Goal: Task Accomplishment & Management: Manage account settings

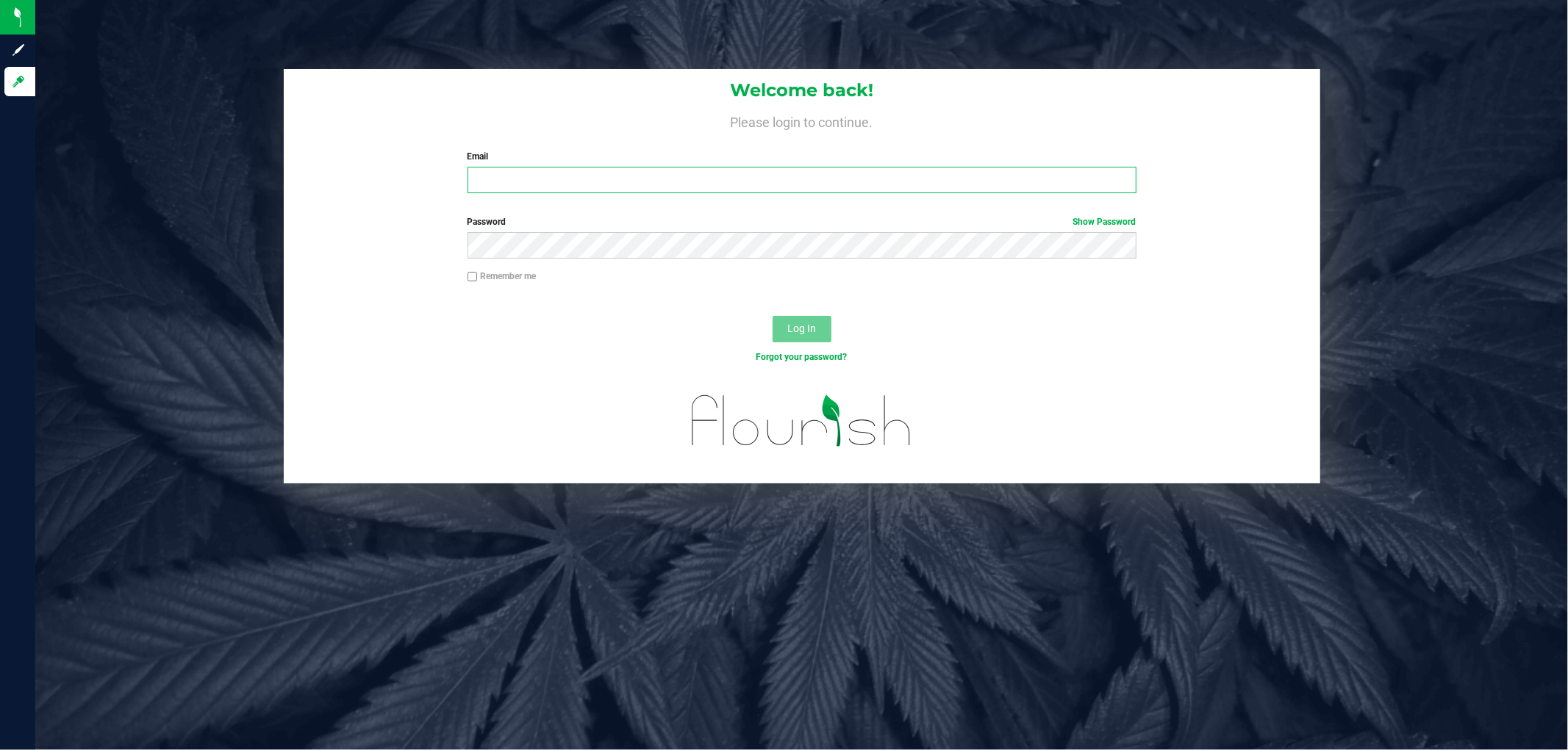
click at [545, 169] on input "Email" at bounding box center [802, 180] width 669 height 27
type input "[EMAIL_ADDRESS][DOMAIN_NAME]"
click at [773, 316] on button "Log In" at bounding box center [802, 329] width 59 height 27
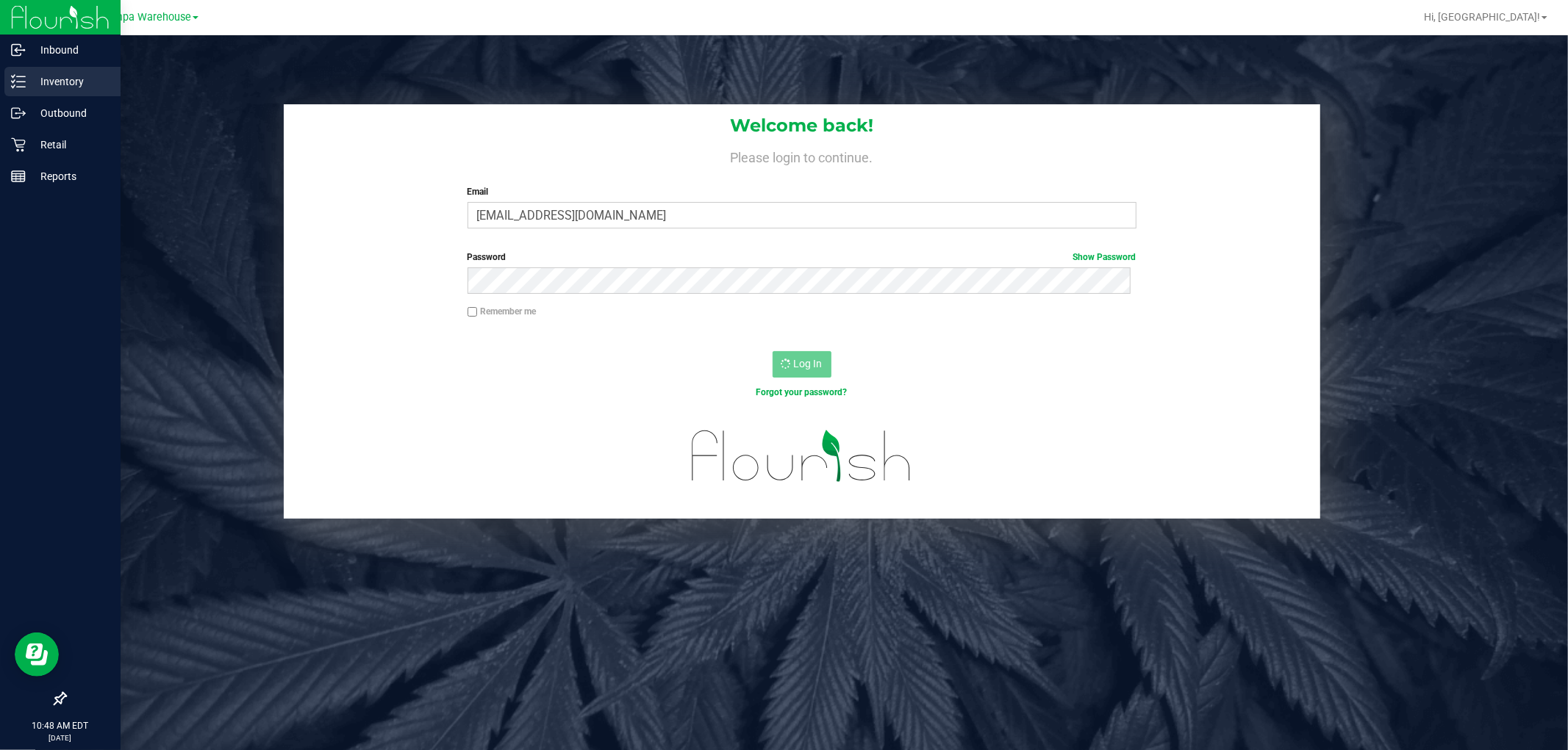
click at [35, 83] on p "Inventory" at bounding box center [69, 81] width 88 height 18
click at [30, 116] on p "Outbound" at bounding box center [69, 113] width 88 height 18
click at [26, 114] on p "Outbound" at bounding box center [69, 113] width 88 height 18
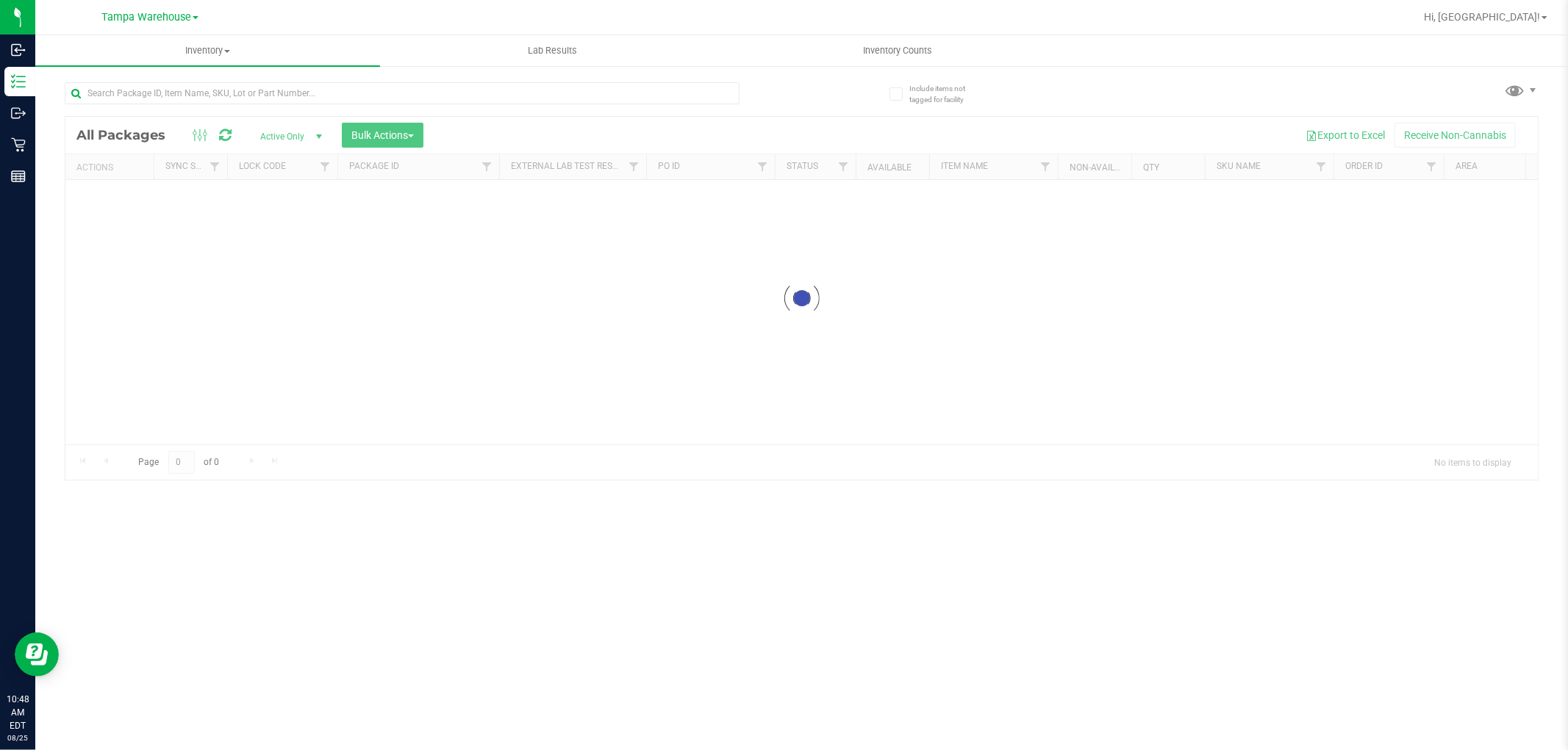
click at [376, 131] on div at bounding box center [802, 299] width 1473 height 363
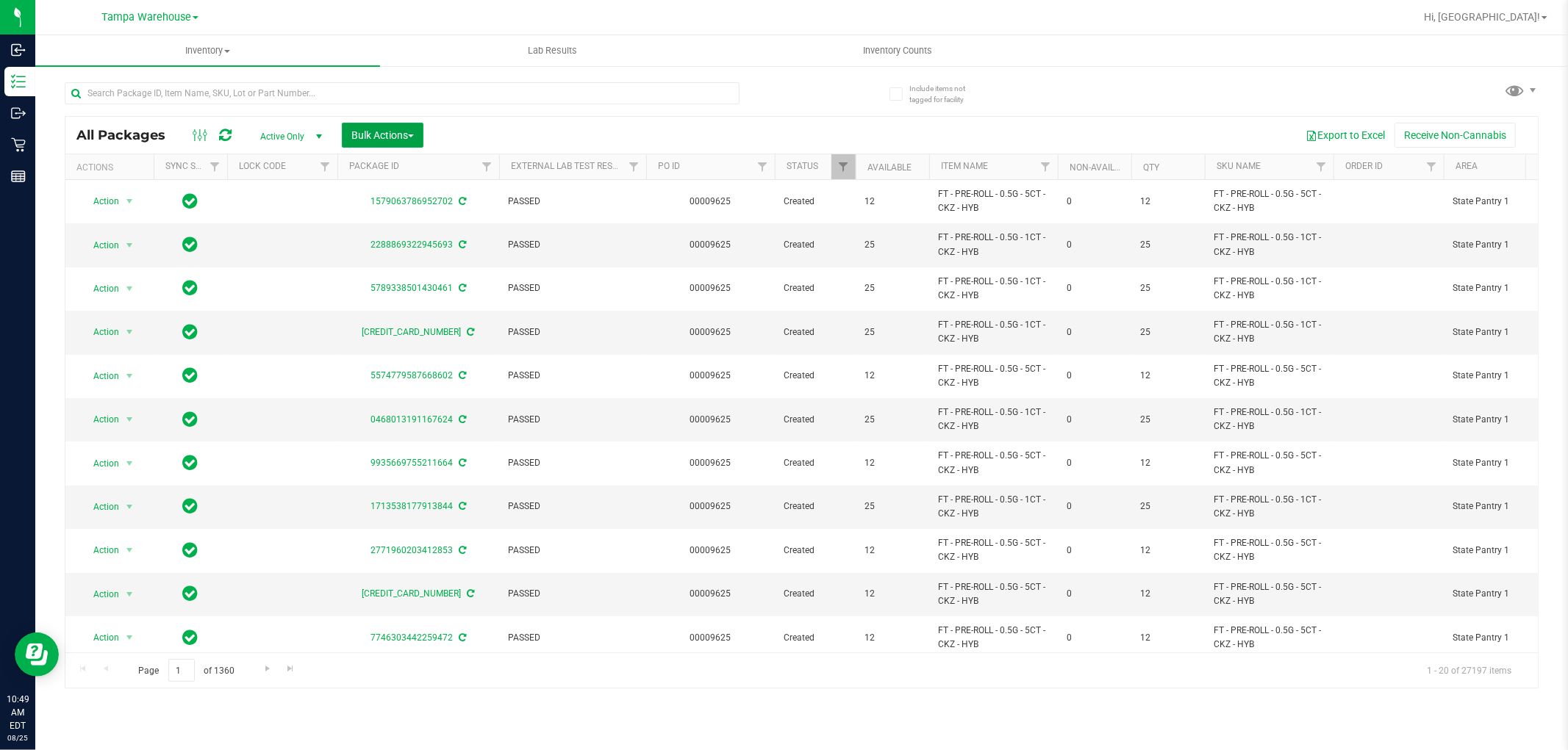
click at [376, 131] on span "Bulk Actions" at bounding box center [382, 135] width 63 height 12
click at [386, 163] on span "Add to outbound order" at bounding box center [400, 169] width 100 height 12
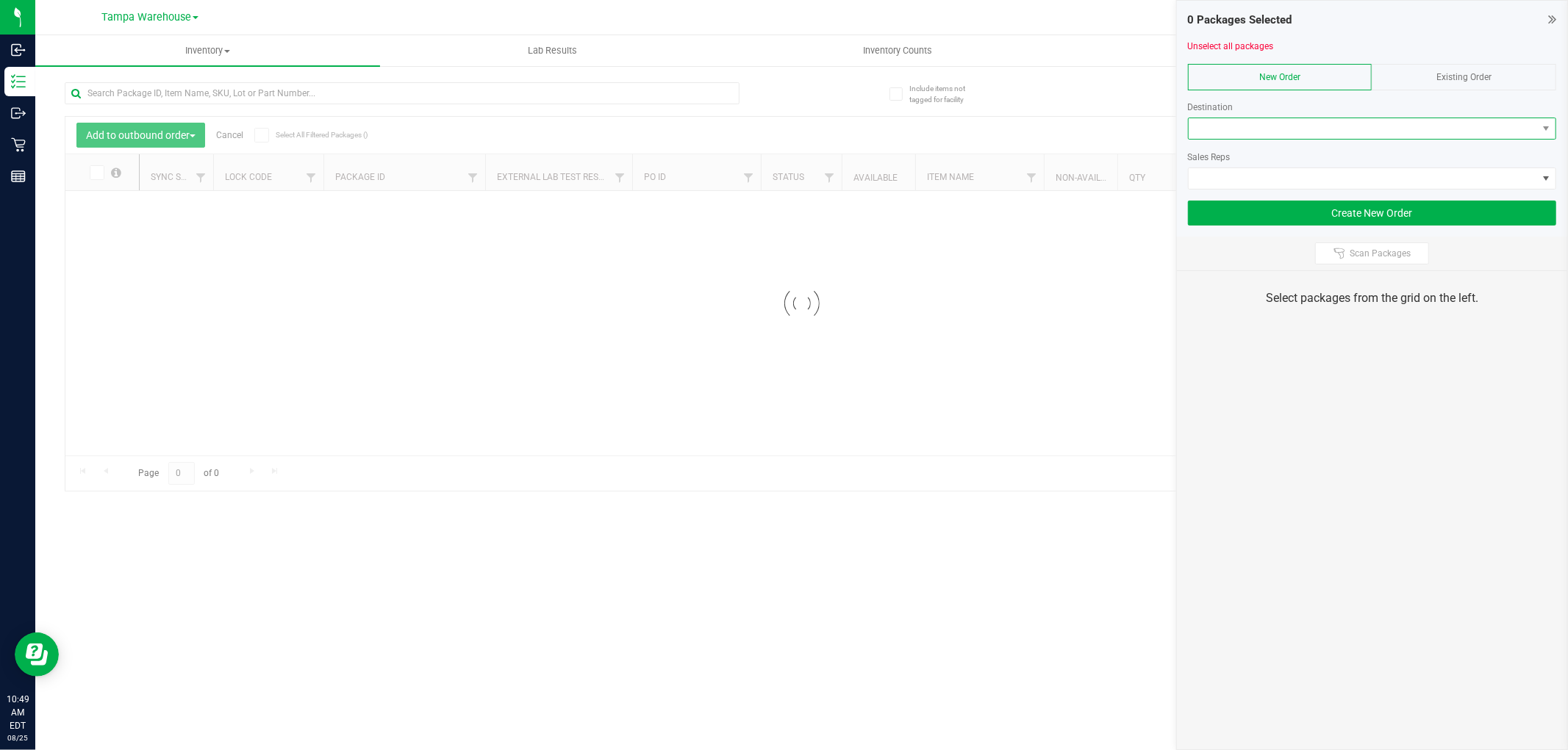
click at [1305, 130] on span at bounding box center [1363, 128] width 348 height 21
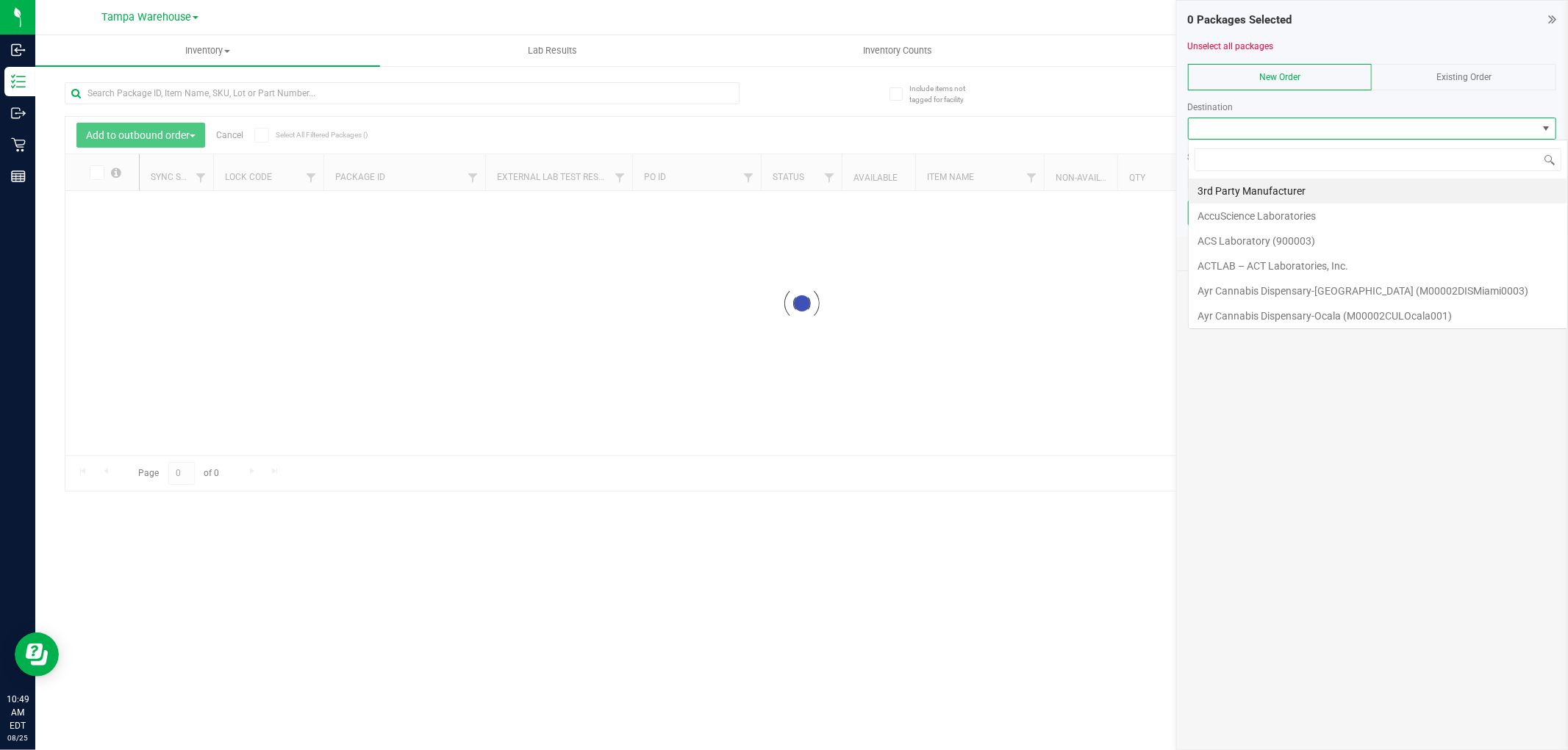
scroll to position [22, 368]
type input "lak"
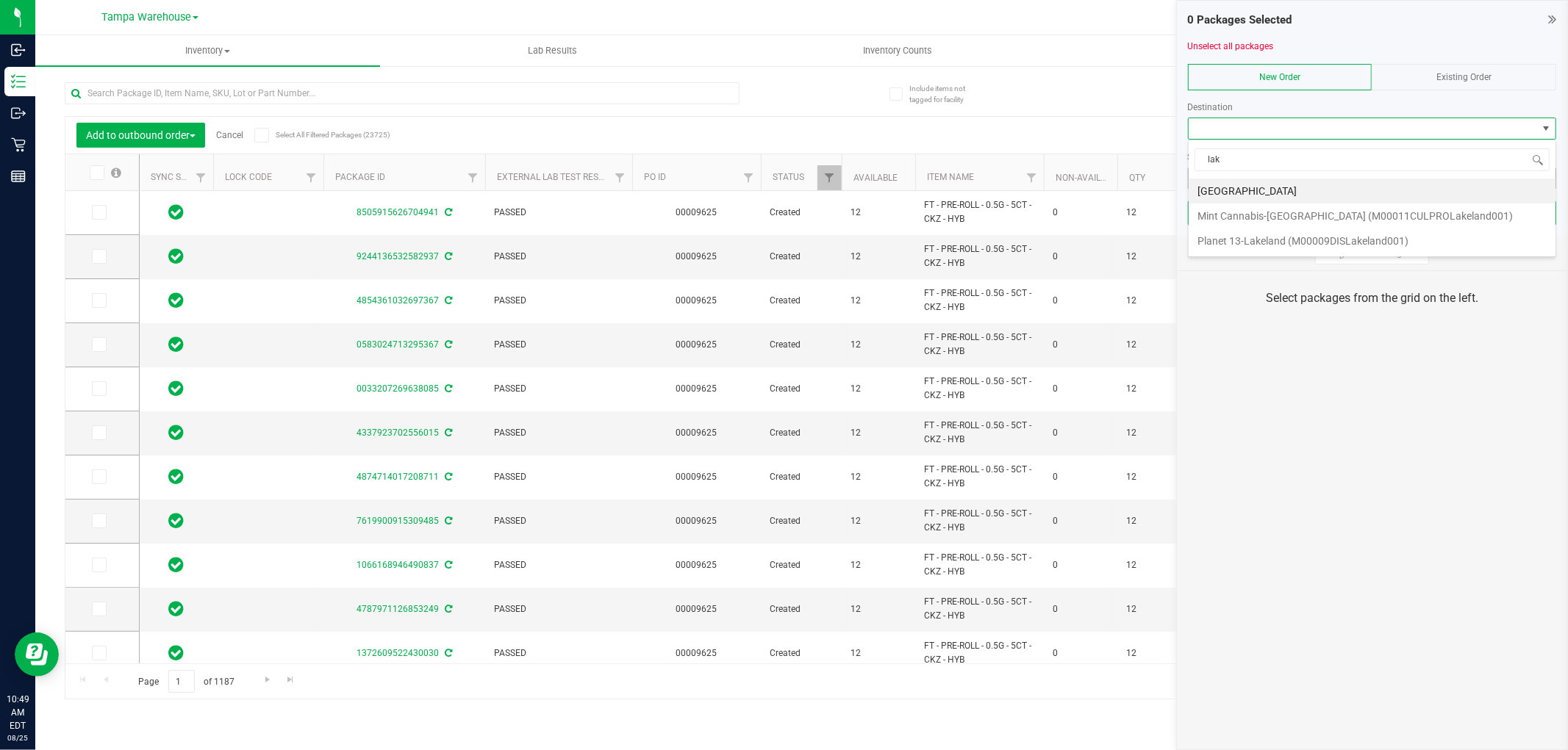
click at [1255, 188] on li "Lakeland WC" at bounding box center [1372, 190] width 367 height 25
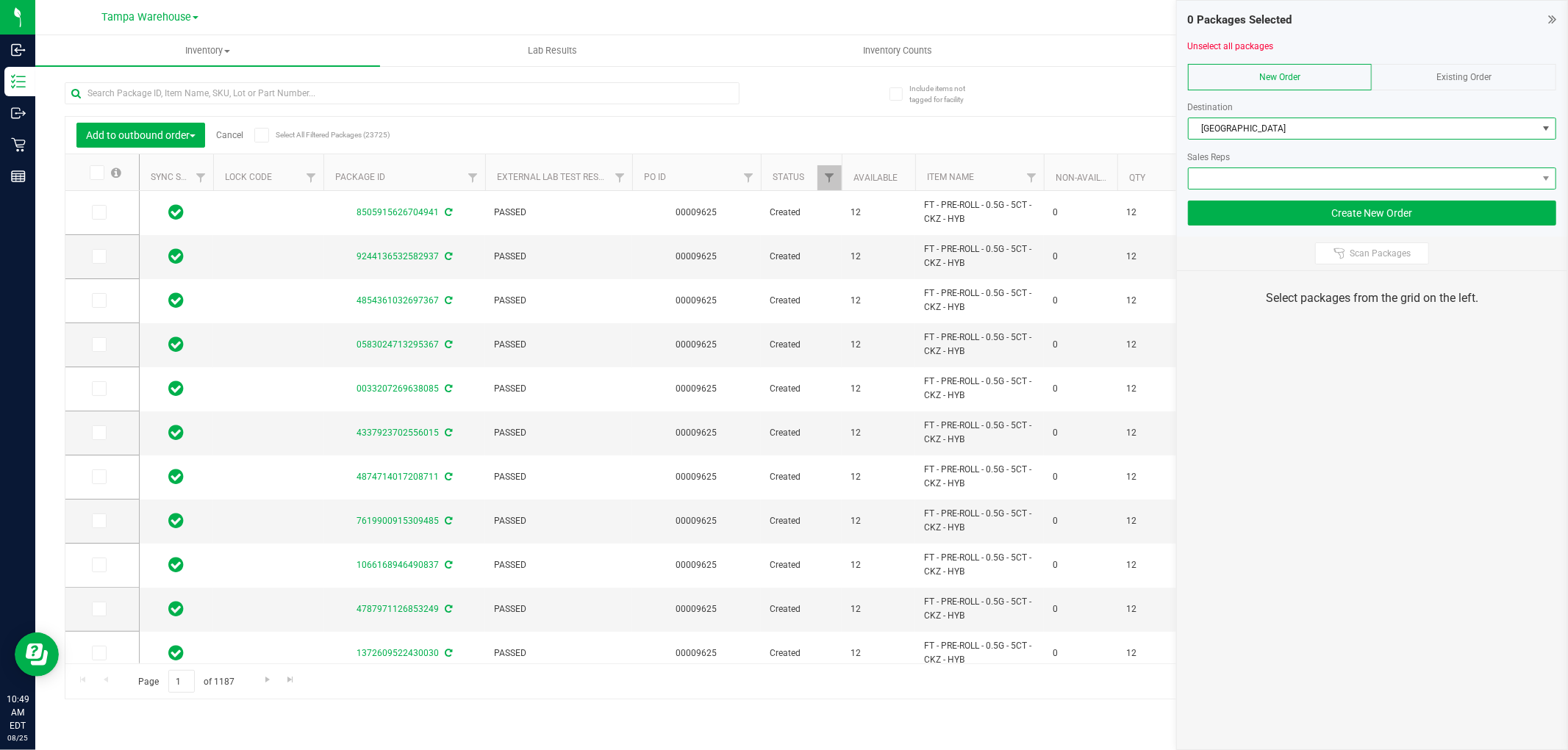
click at [1276, 172] on span at bounding box center [1363, 179] width 348 height 21
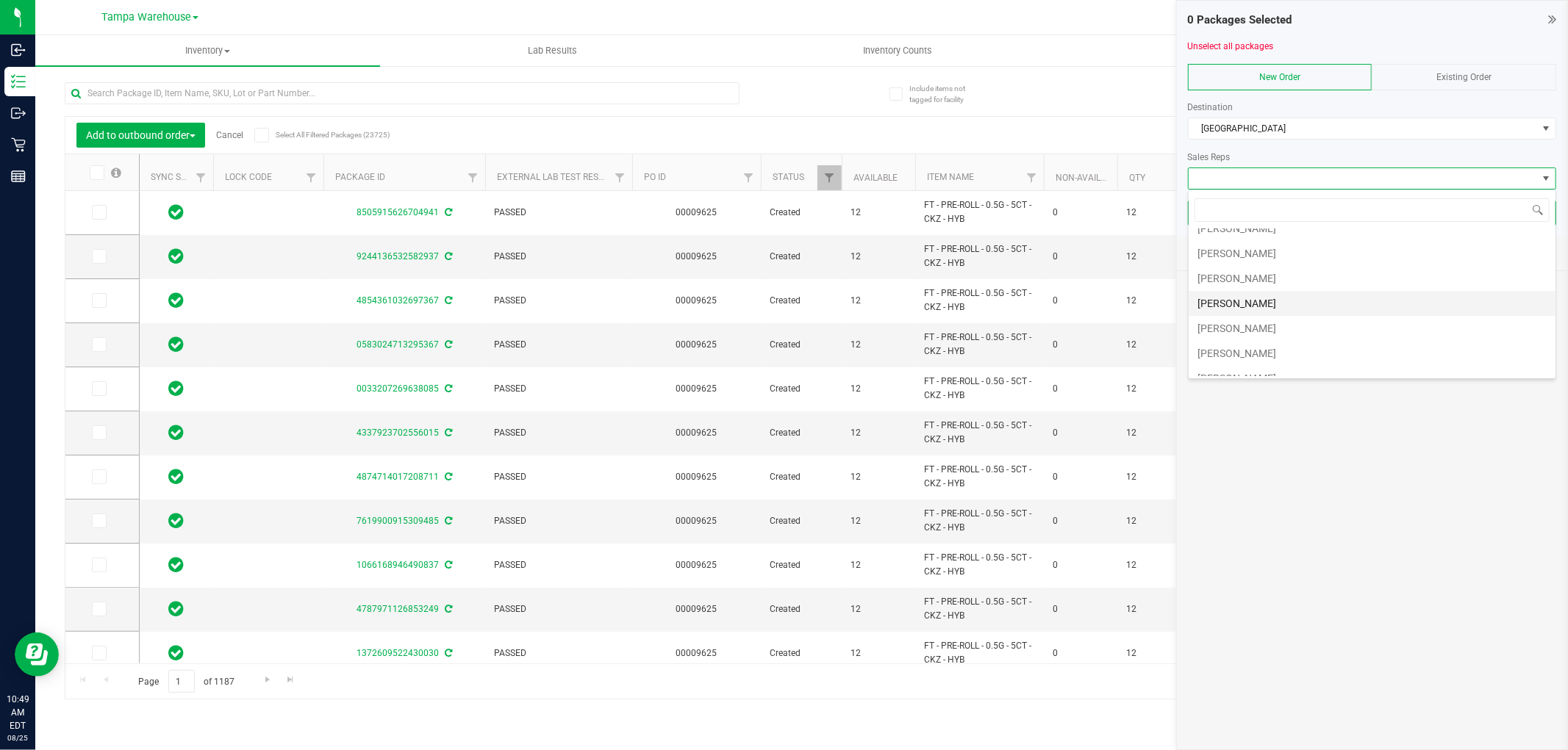
scroll to position [81, 0]
click at [1262, 316] on li "Sydney Maileoi" at bounding box center [1372, 310] width 367 height 25
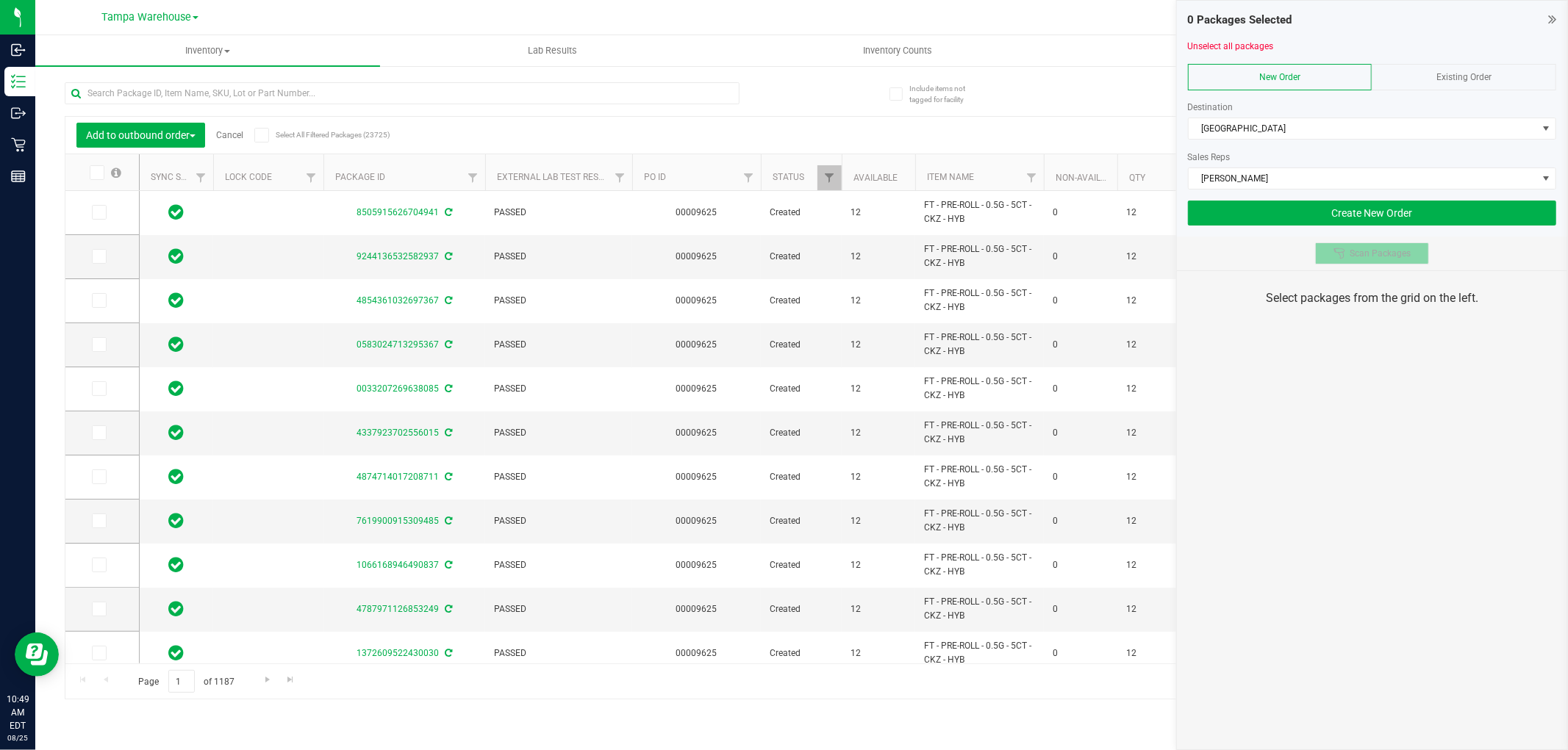
click at [1328, 261] on button "Scan Packages" at bounding box center [1372, 254] width 114 height 22
click at [1350, 406] on div "0 Packages Selected Unselect all packages New Order Existing Order Destination …" at bounding box center [1372, 375] width 392 height 750
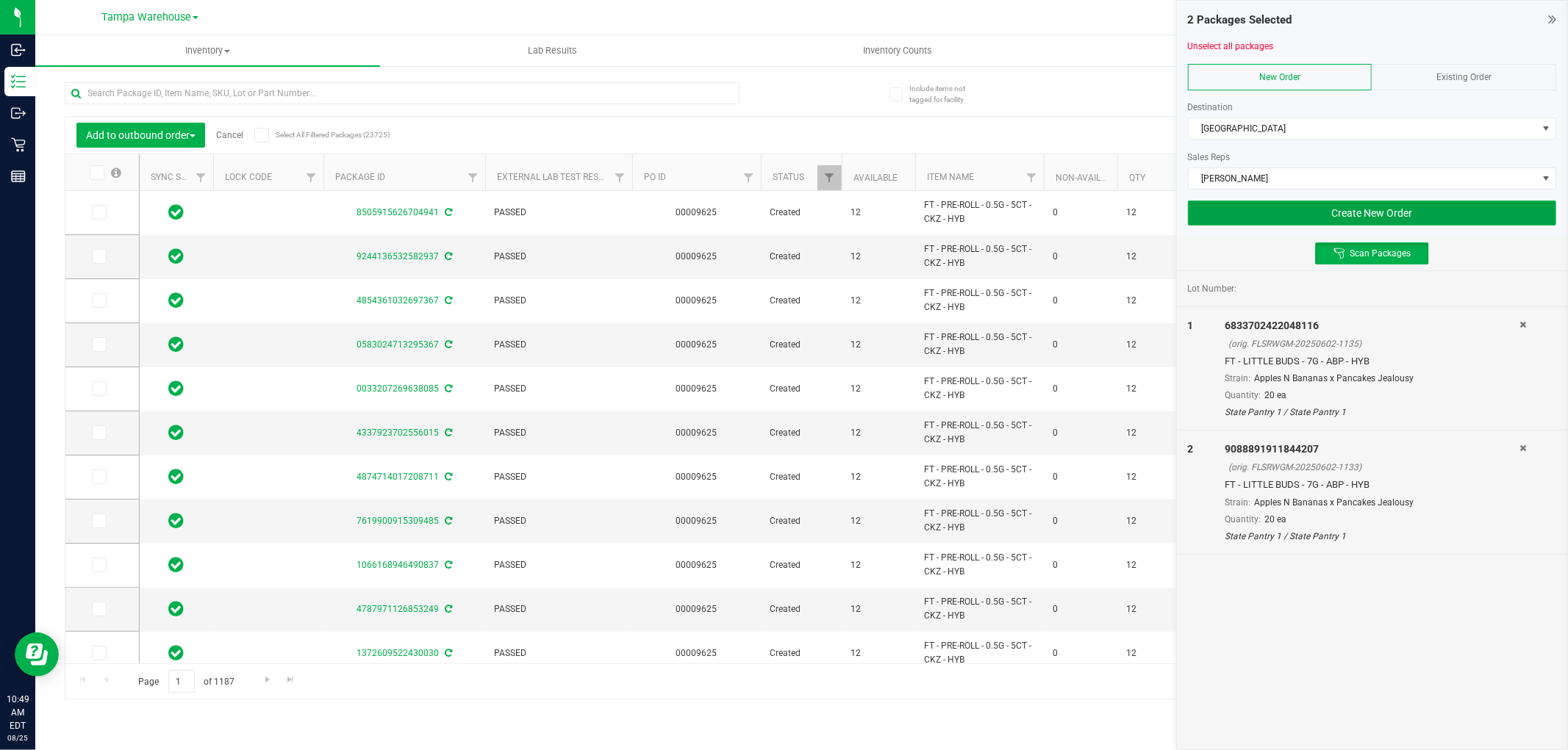
click at [1250, 216] on button "Create New Order" at bounding box center [1372, 212] width 368 height 25
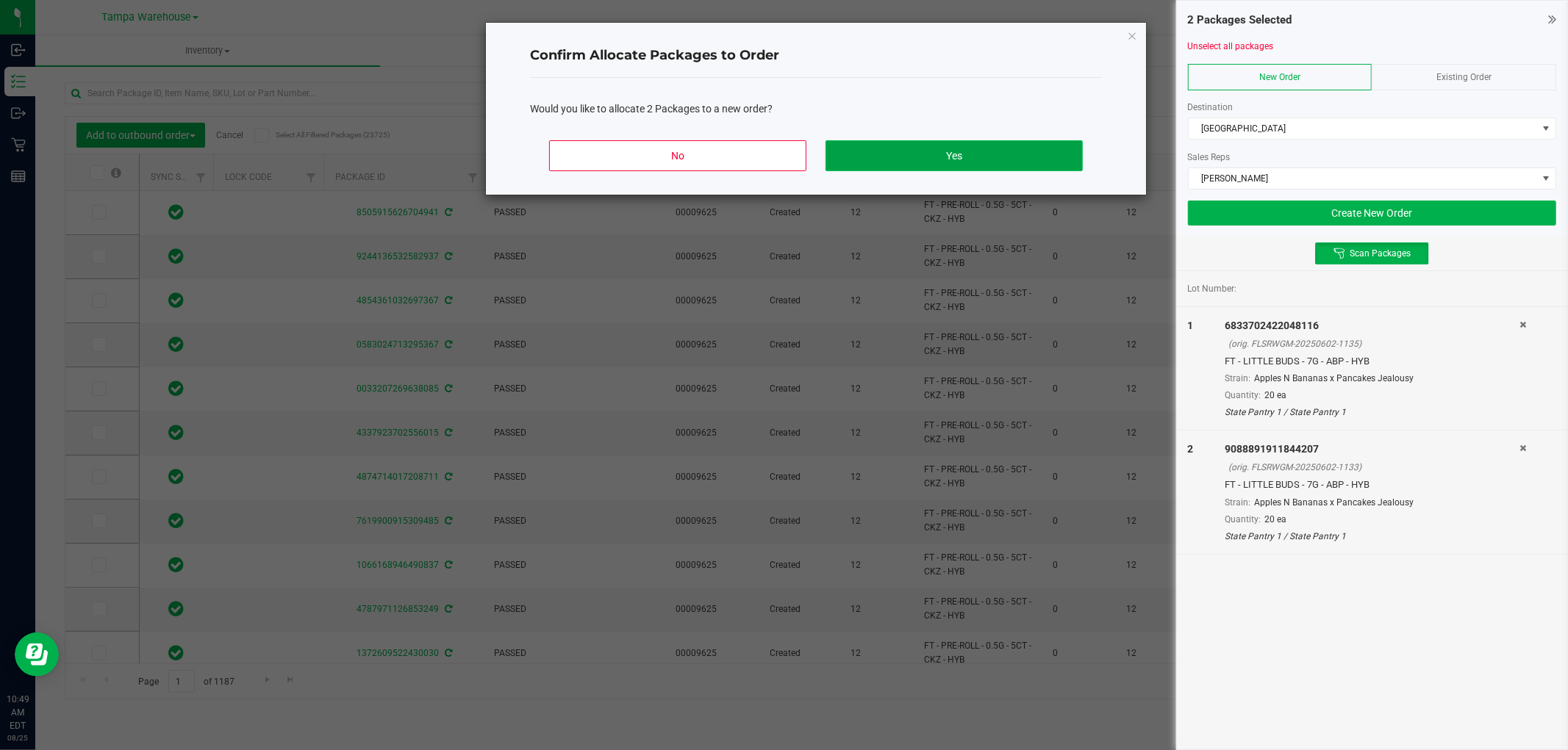
click at [979, 150] on button "Yes" at bounding box center [954, 156] width 257 height 31
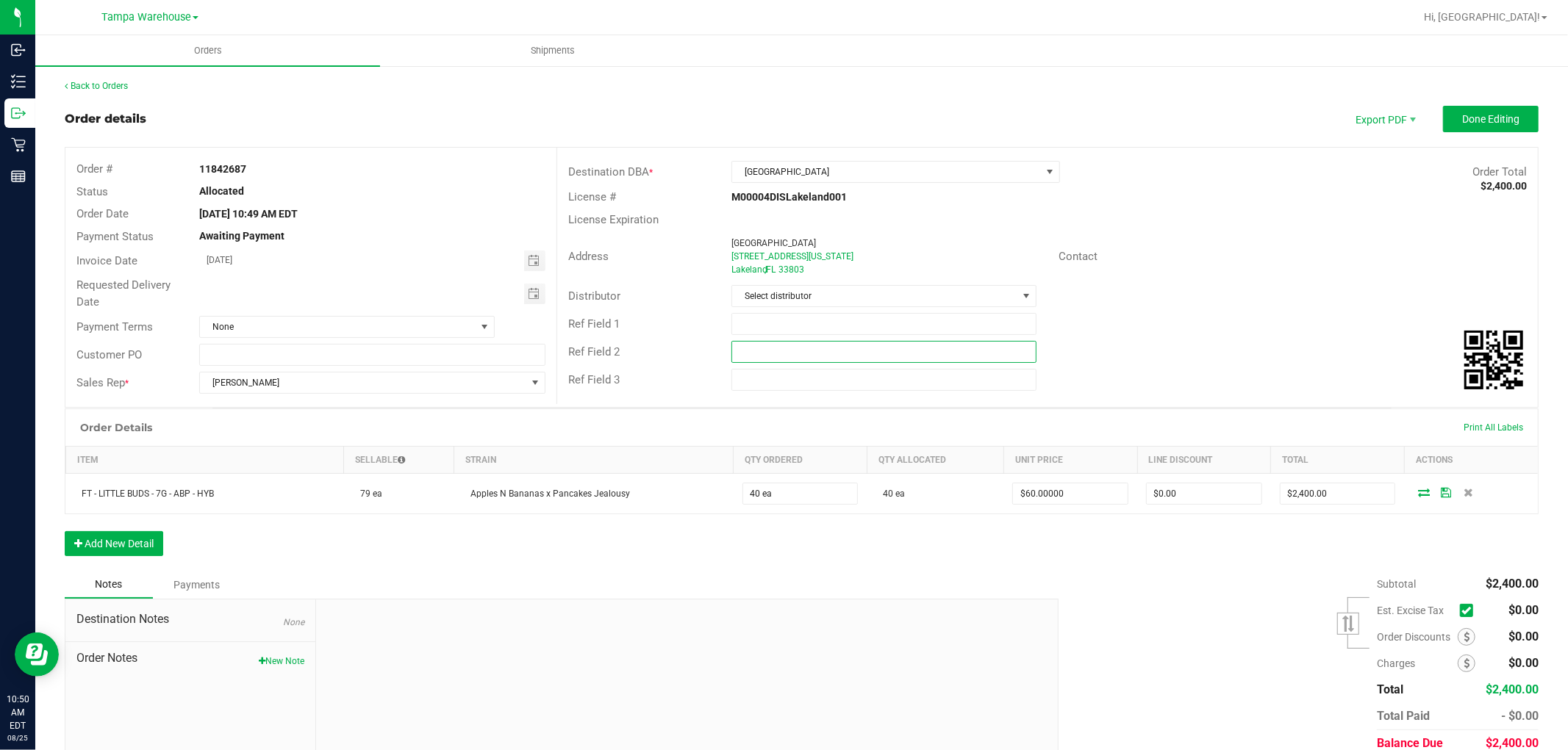
click at [758, 349] on input "text" at bounding box center [883, 352] width 305 height 22
type input "cannabis"
click at [770, 331] on input "text" at bounding box center [883, 324] width 305 height 22
type input "LKL WC"
click at [825, 298] on span "Select distributor" at bounding box center [874, 296] width 285 height 21
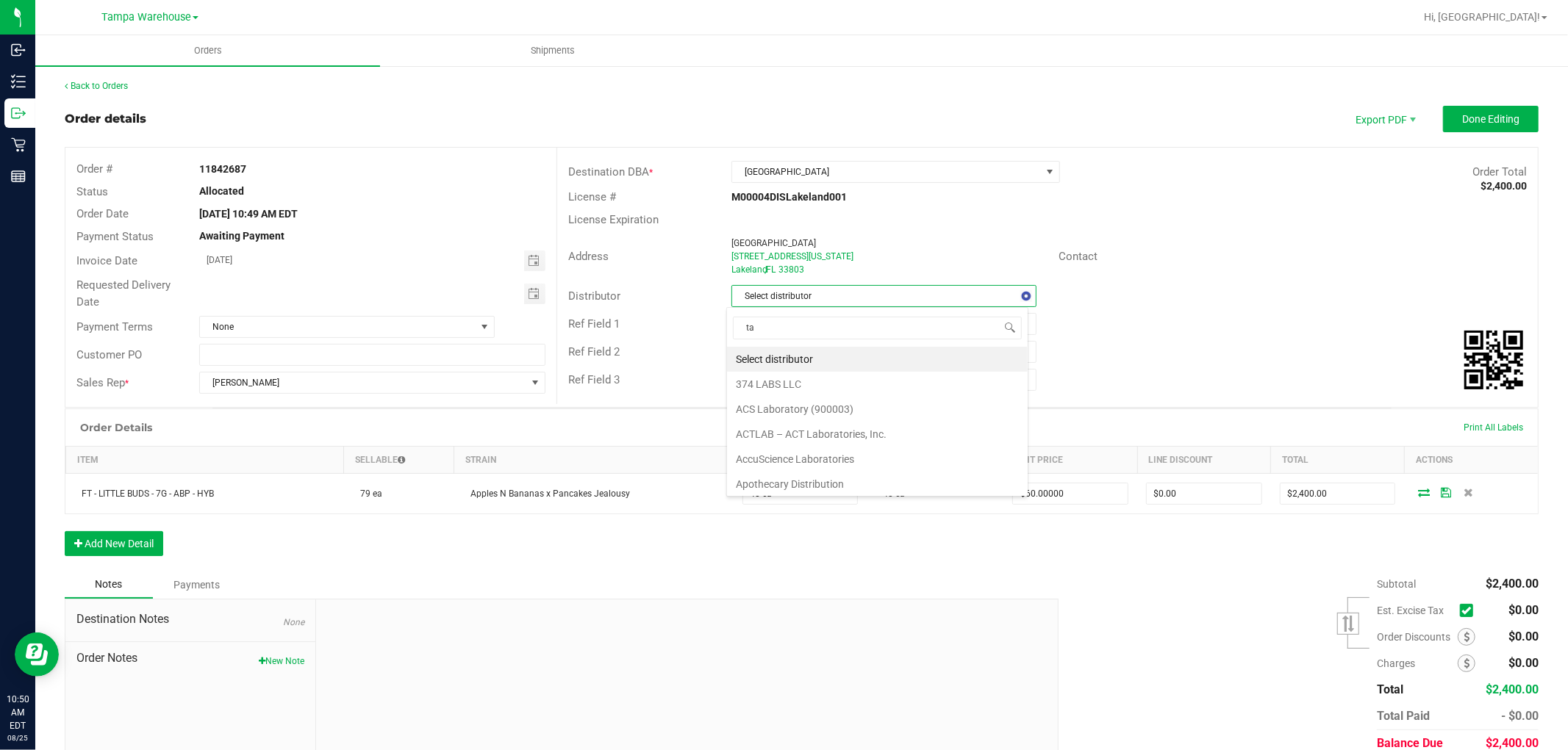
scroll to position [22, 303]
type input "tam"
click at [766, 379] on li "Tampa Warehouse" at bounding box center [877, 384] width 301 height 25
click at [528, 289] on span "Toggle calendar" at bounding box center [534, 294] width 12 height 12
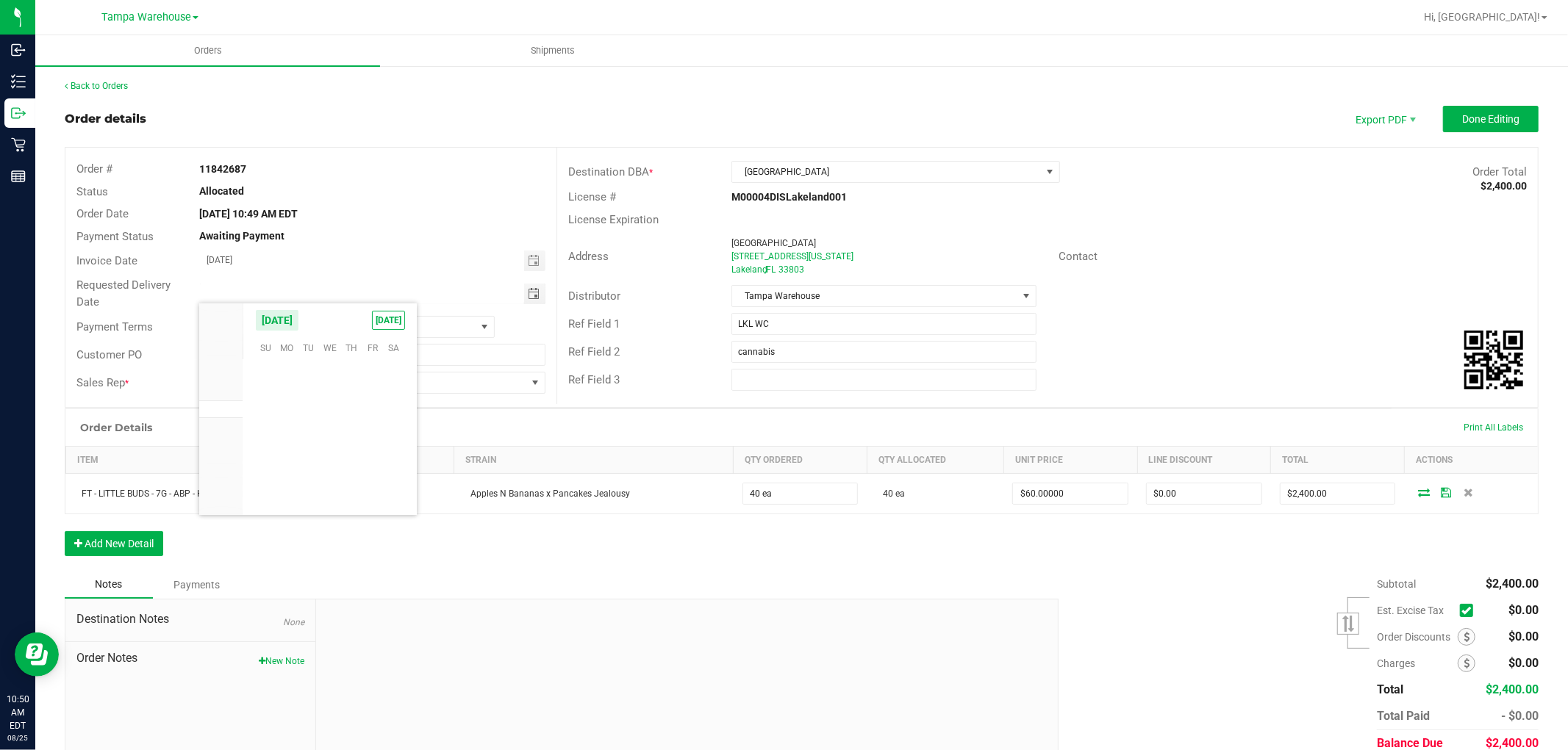
scroll to position [238233, 0]
click at [315, 459] on span "26" at bounding box center [308, 460] width 21 height 23
click at [530, 294] on span "Toggle calendar" at bounding box center [534, 294] width 12 height 12
click at [320, 455] on span "27" at bounding box center [329, 460] width 21 height 23
type input "08/27/2025"
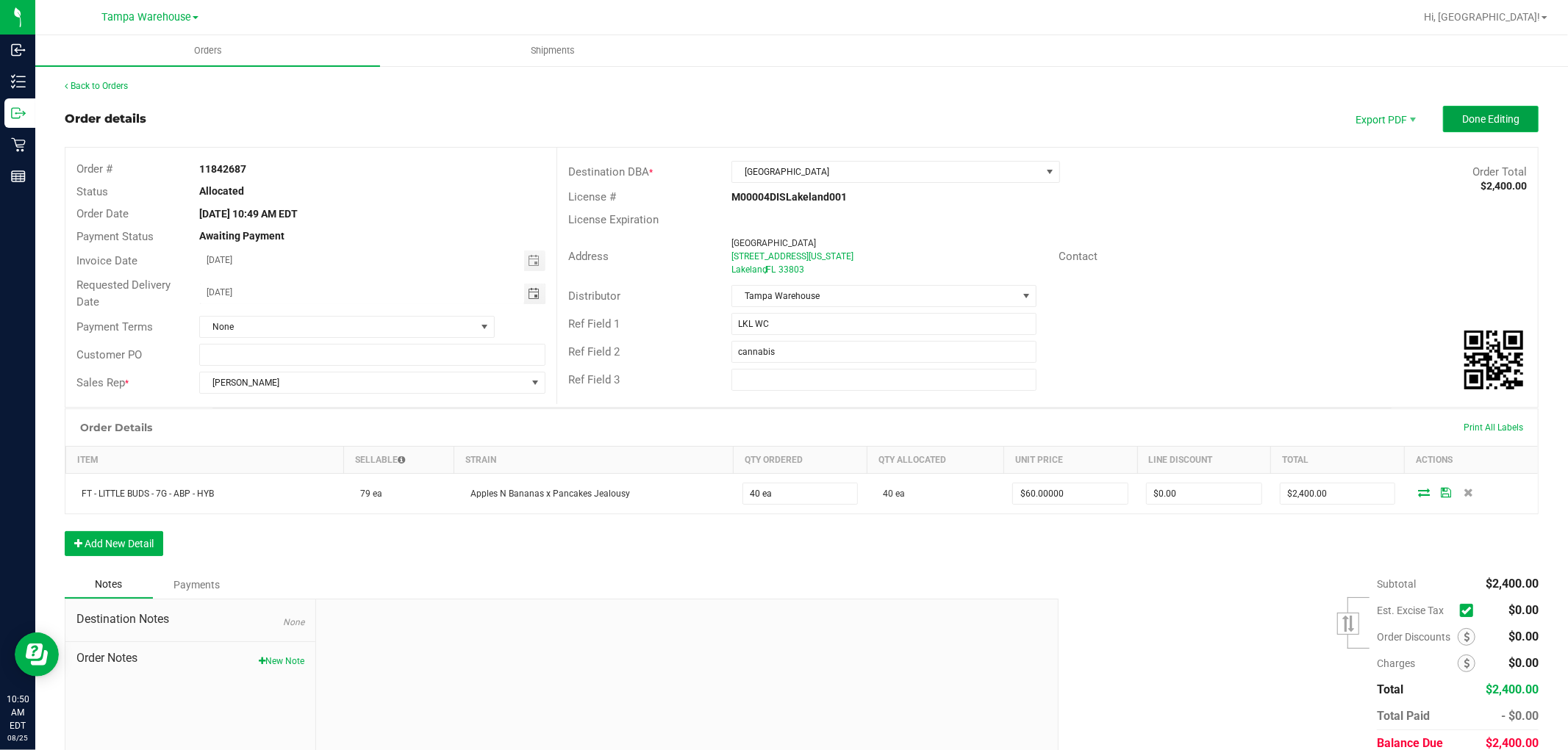
click at [1460, 126] on button "Done Editing" at bounding box center [1491, 119] width 95 height 27
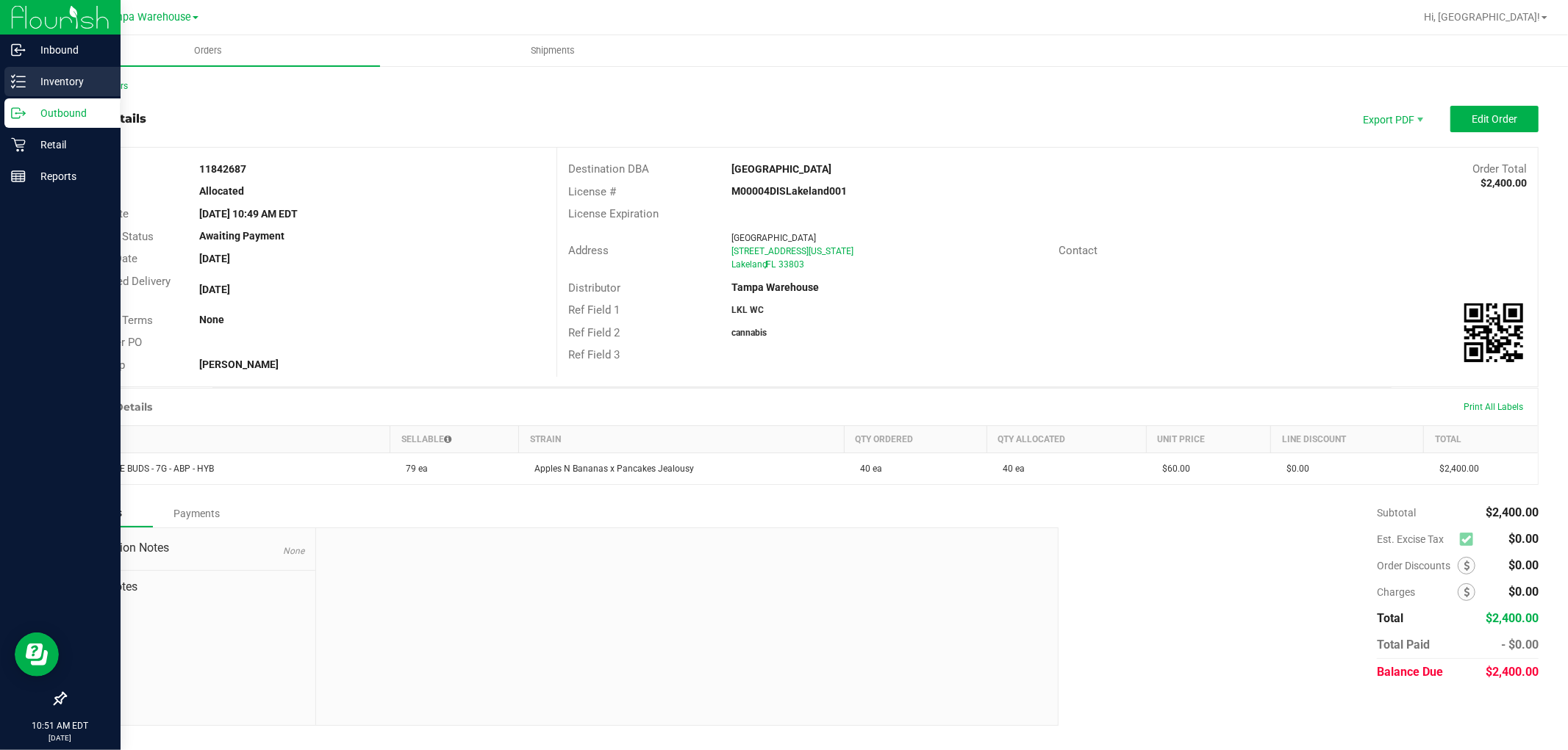
click at [28, 77] on p "Inventory" at bounding box center [69, 81] width 88 height 18
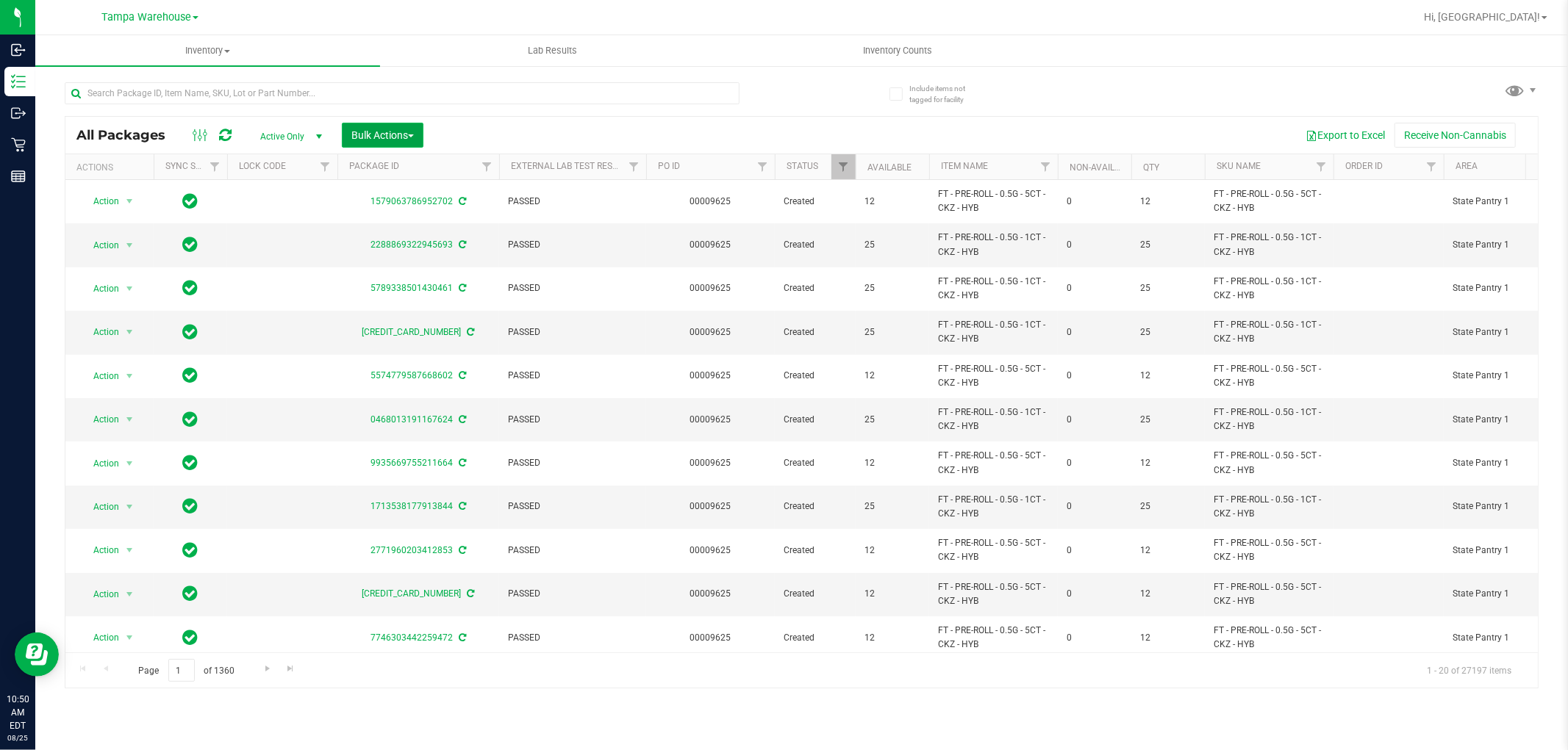
click at [391, 132] on span "Bulk Actions" at bounding box center [382, 135] width 63 height 12
click at [405, 166] on span "Add to outbound order" at bounding box center [400, 169] width 100 height 12
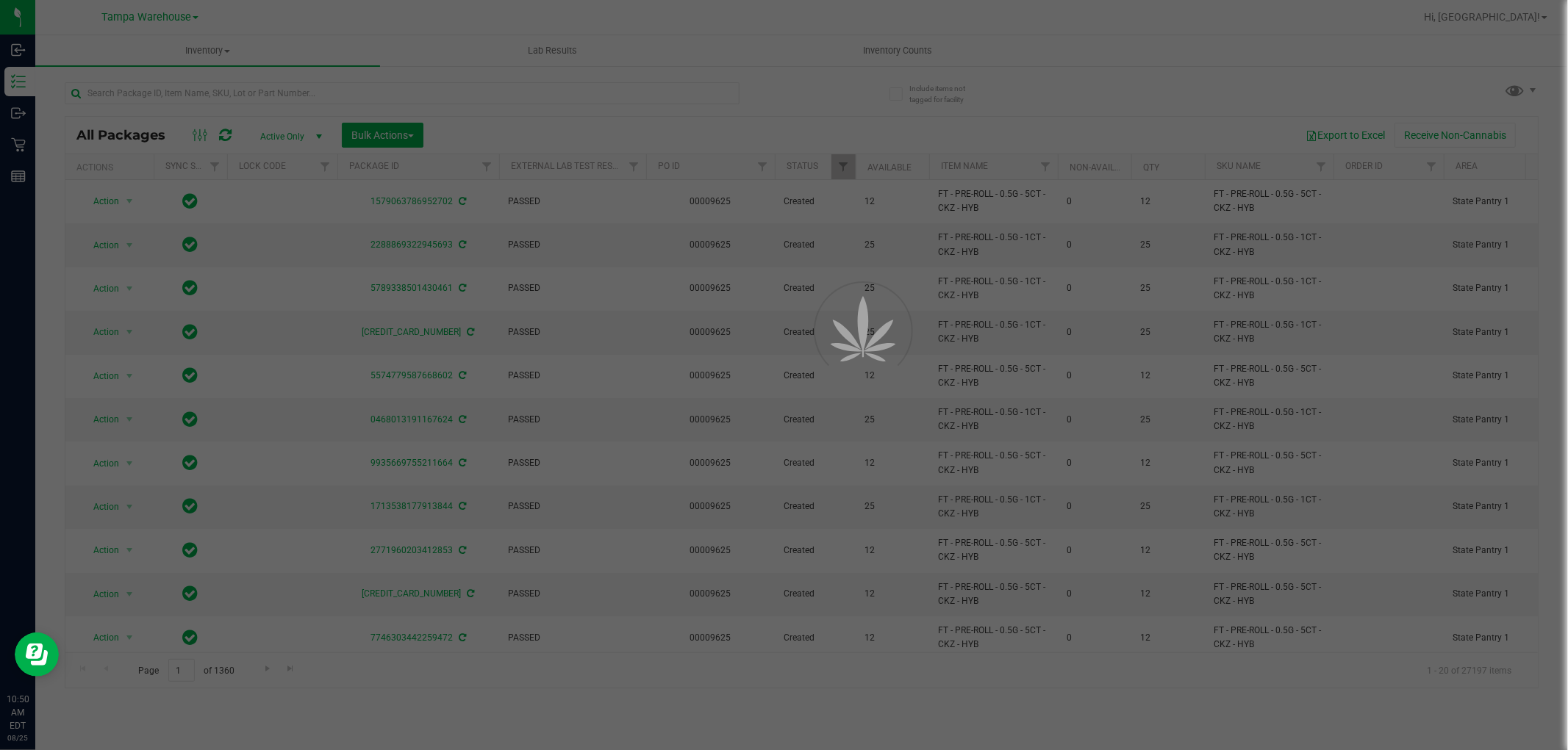
click at [432, 167] on div at bounding box center [784, 375] width 1568 height 750
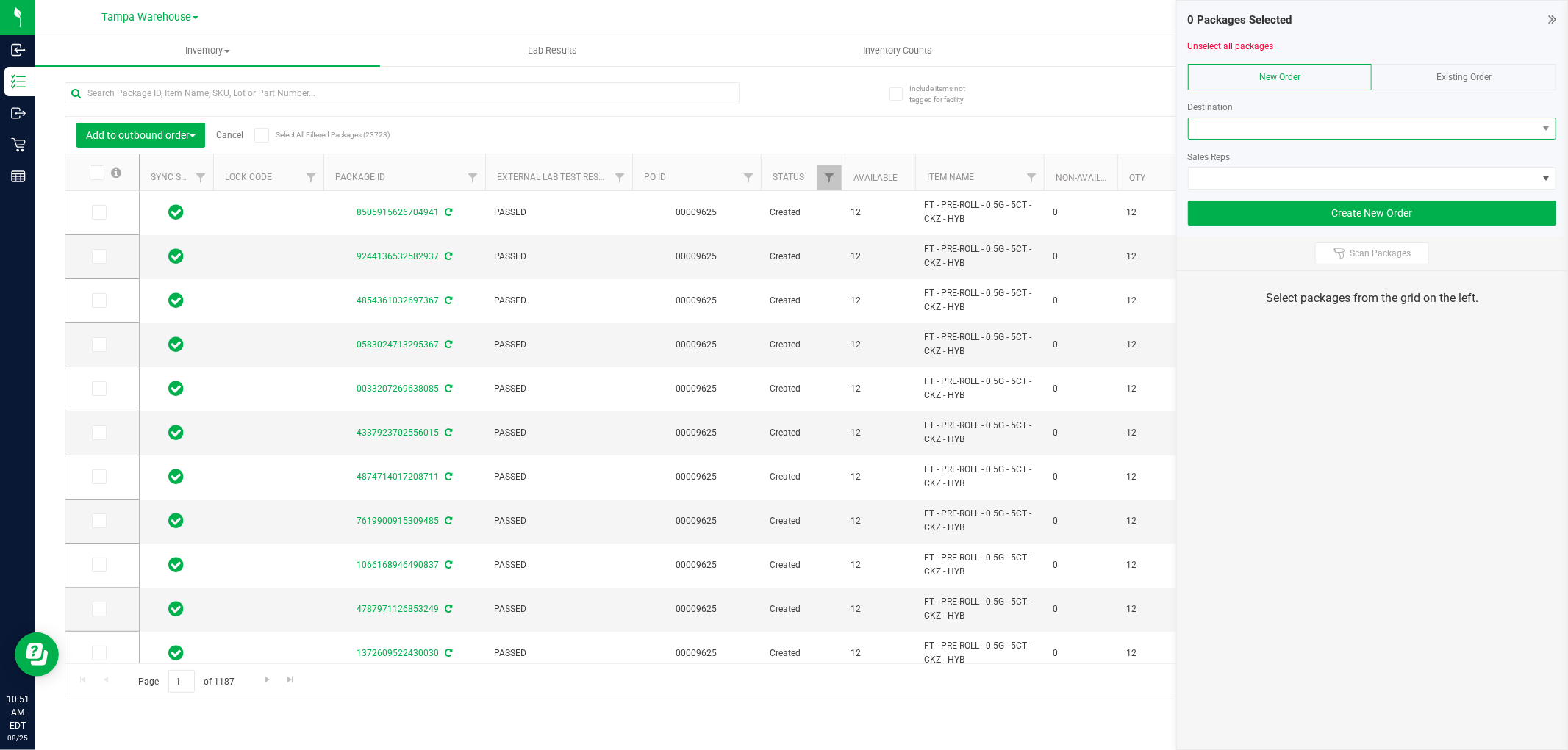
click at [1309, 121] on span at bounding box center [1363, 128] width 348 height 21
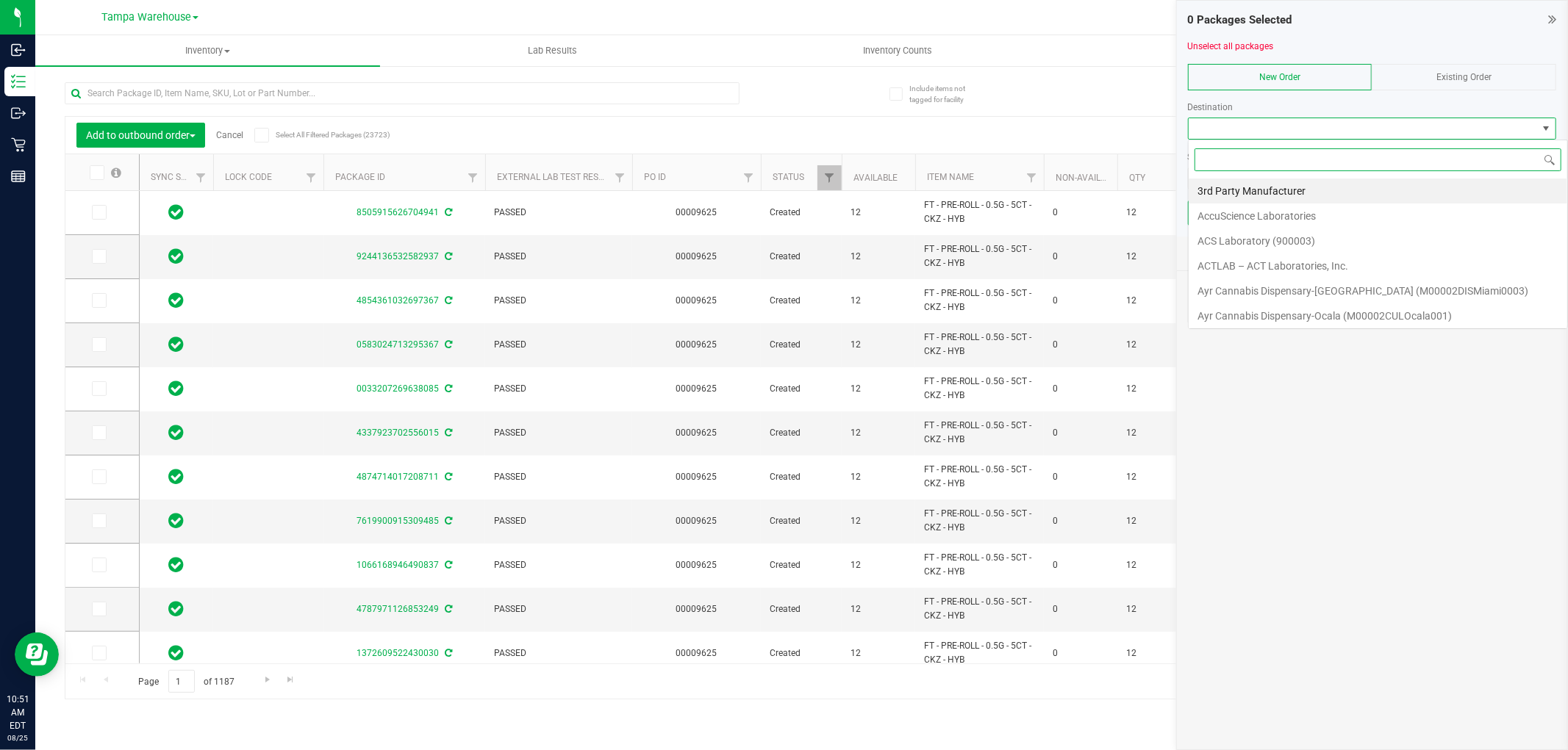
scroll to position [22, 368]
type input "delt"
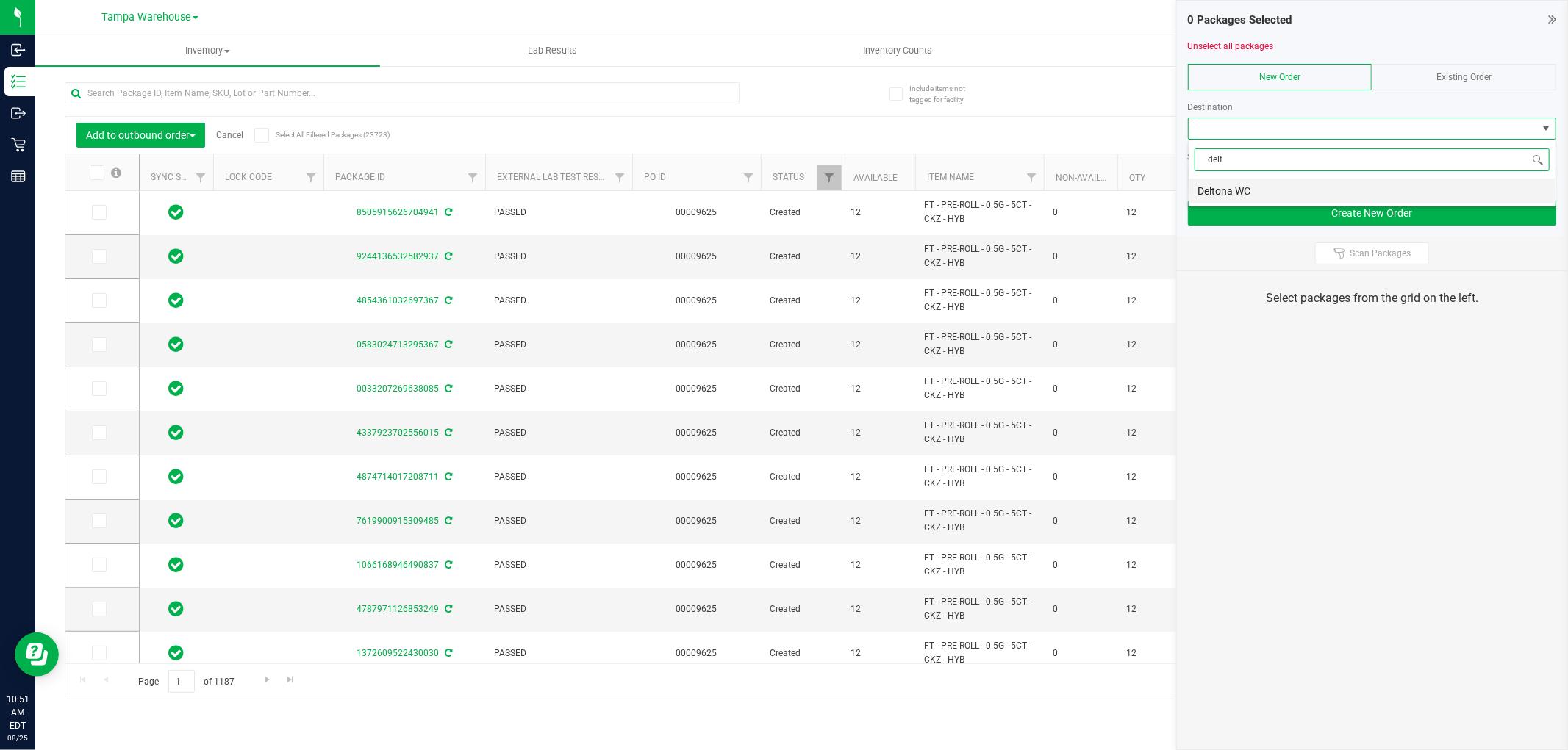
click at [1261, 188] on li "Deltona WC" at bounding box center [1372, 190] width 367 height 25
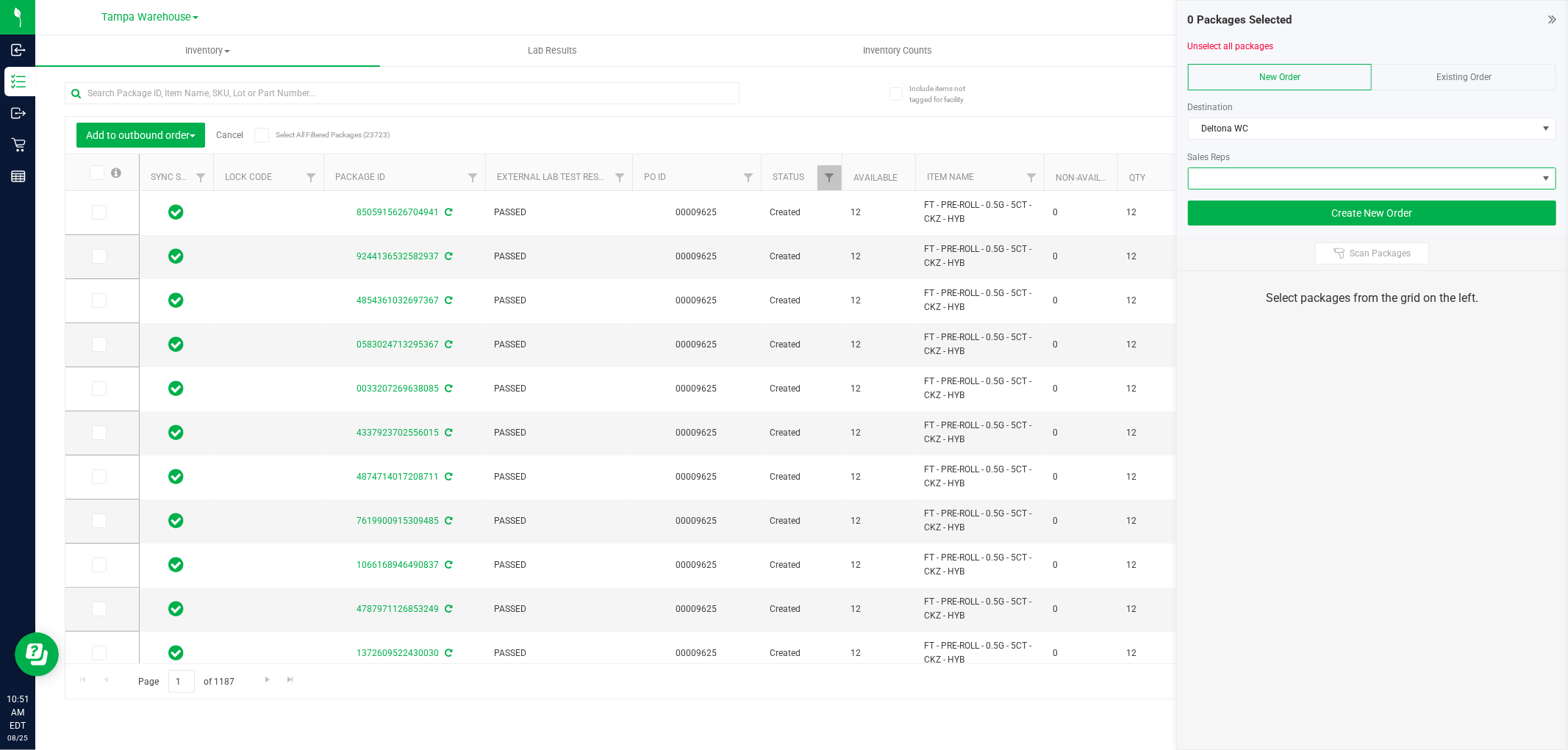
click at [1263, 181] on span at bounding box center [1363, 179] width 348 height 21
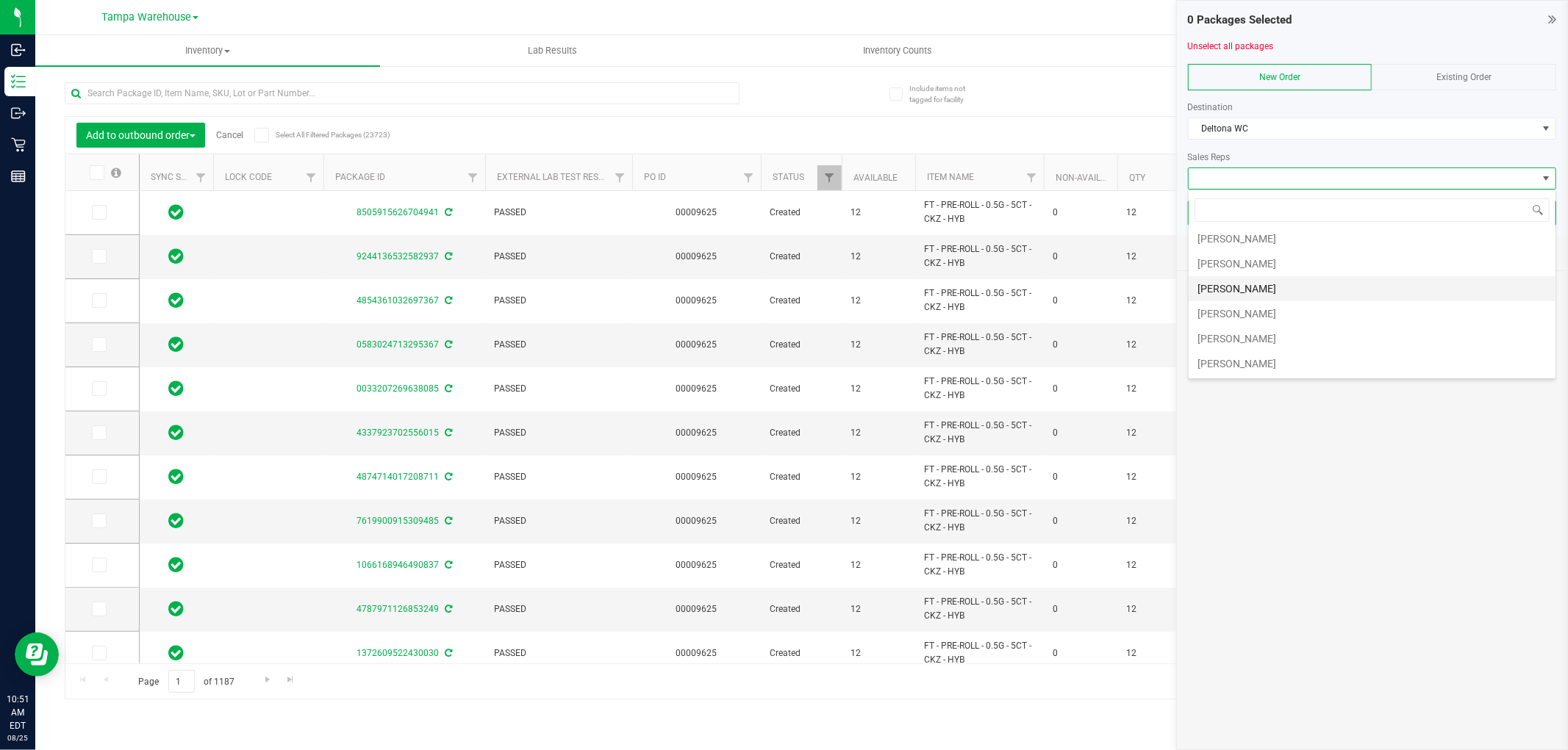
scroll to position [81, 0]
click at [1262, 312] on li "Sydney Maileoi" at bounding box center [1372, 310] width 367 height 25
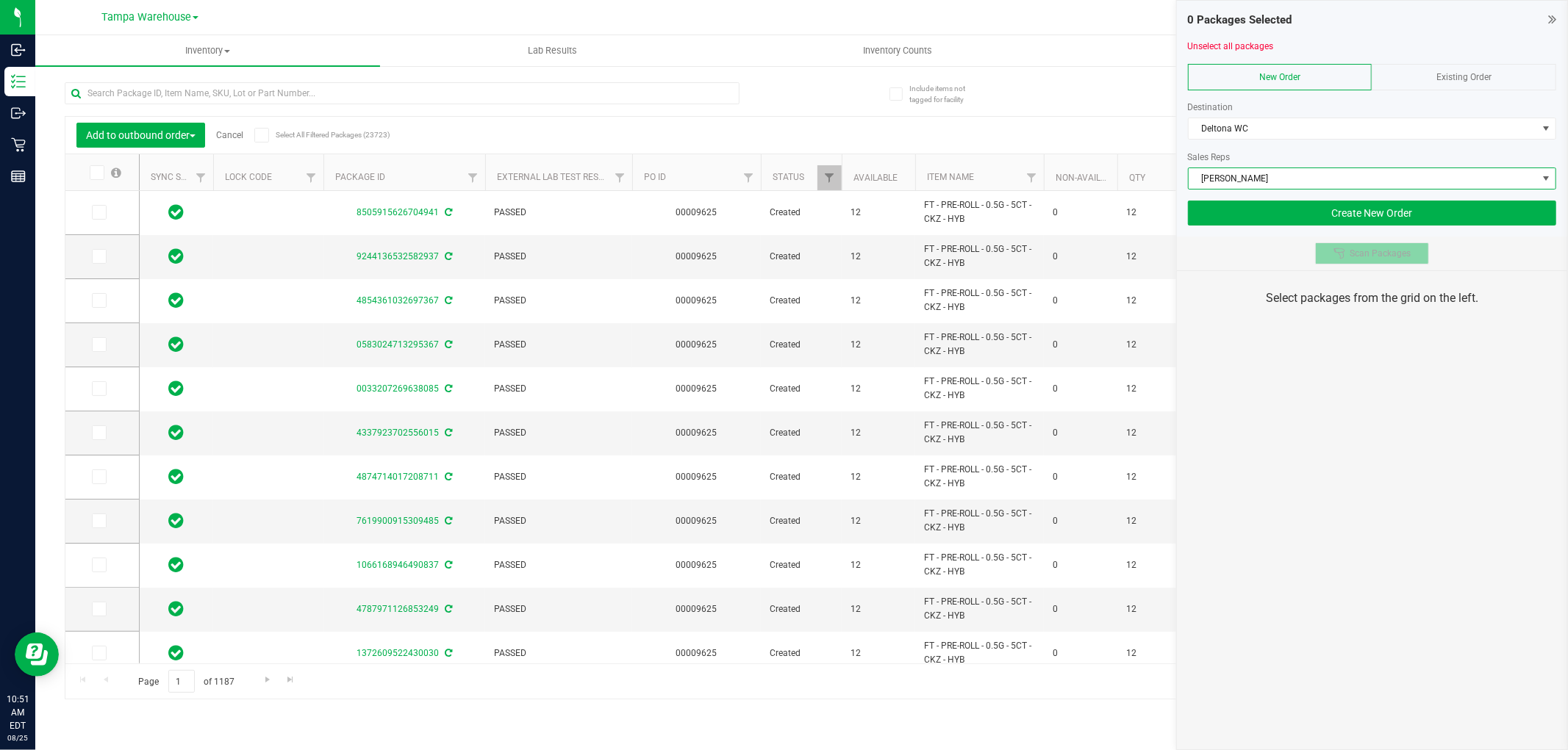
click at [1350, 263] on button "Scan Packages" at bounding box center [1372, 254] width 114 height 22
click at [1359, 429] on div "0 Packages Selected Unselect all packages New Order Existing Order Destination …" at bounding box center [1372, 375] width 392 height 750
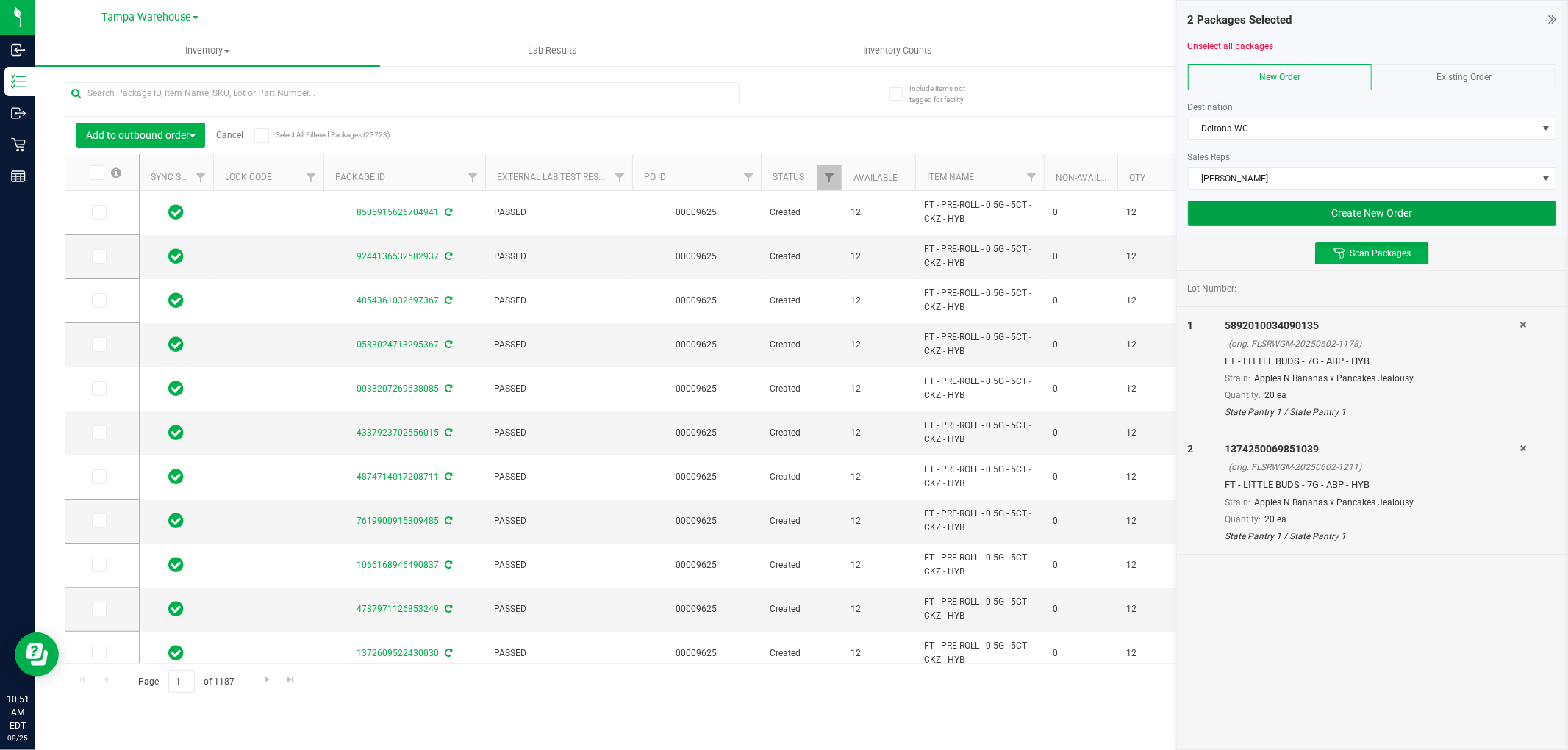
click at [1348, 215] on button "Create New Order" at bounding box center [1372, 212] width 368 height 25
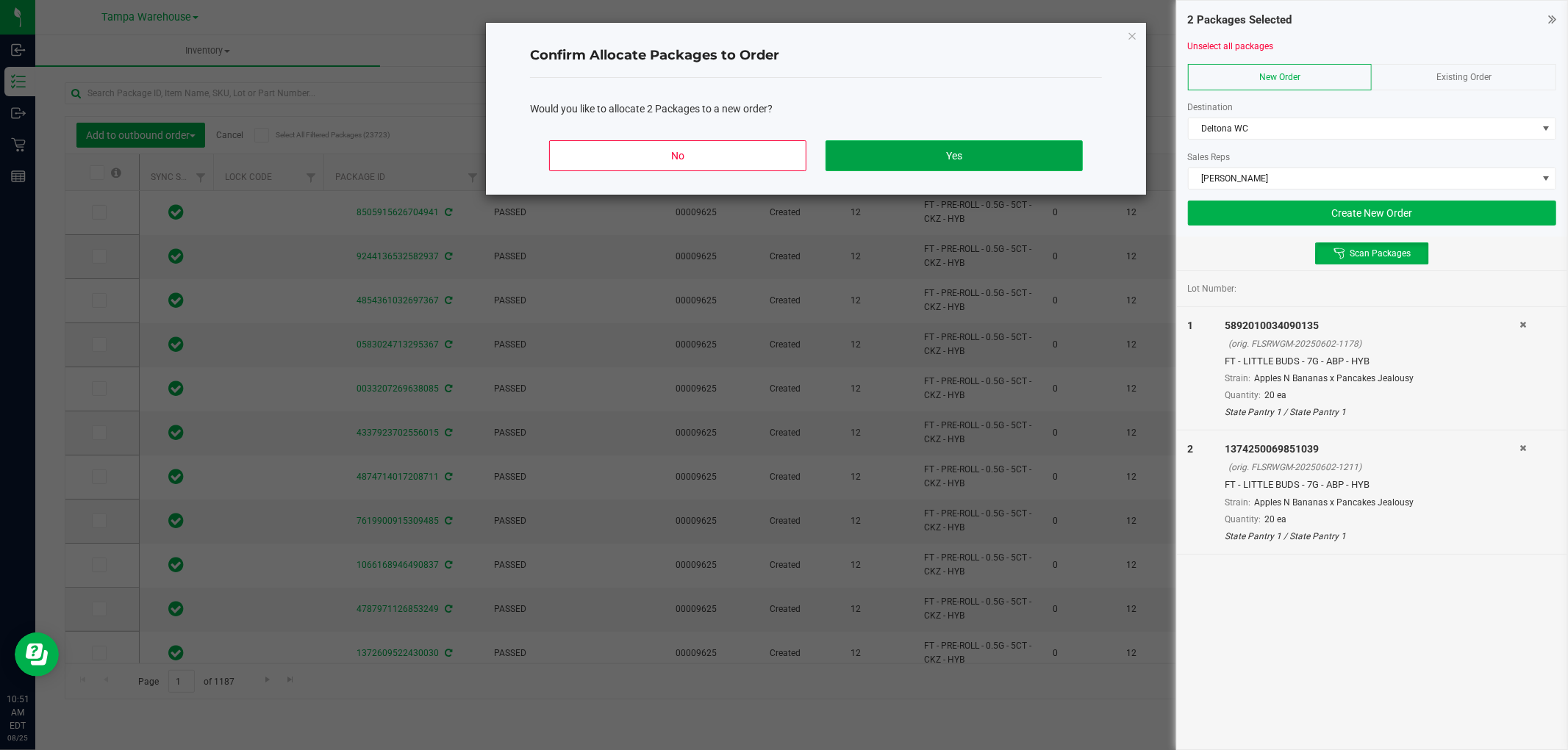
click at [954, 143] on button "Yes" at bounding box center [954, 156] width 257 height 31
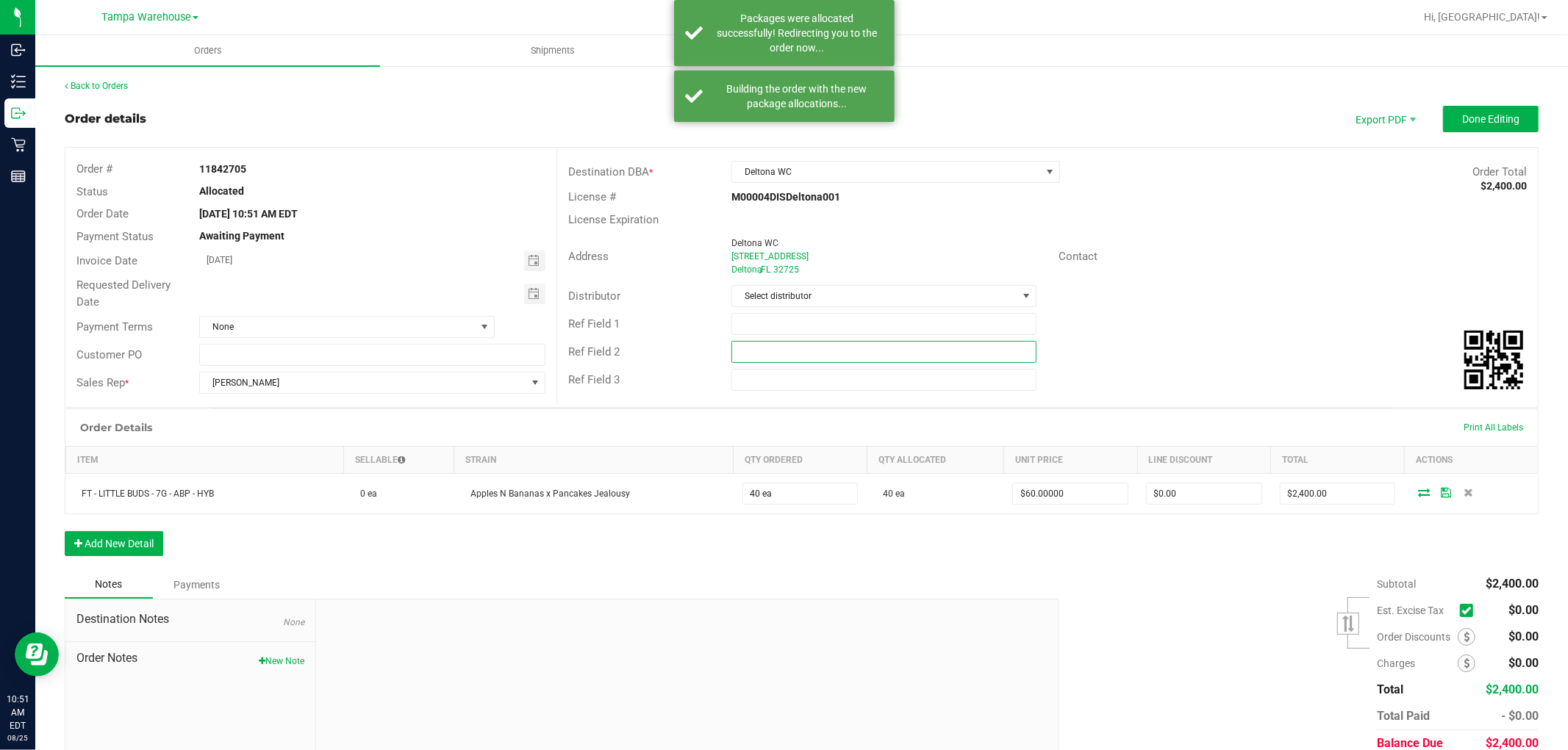
click at [745, 344] on input "text" at bounding box center [883, 352] width 305 height 22
paste input "c"
click at [782, 351] on input "text" at bounding box center [883, 352] width 305 height 22
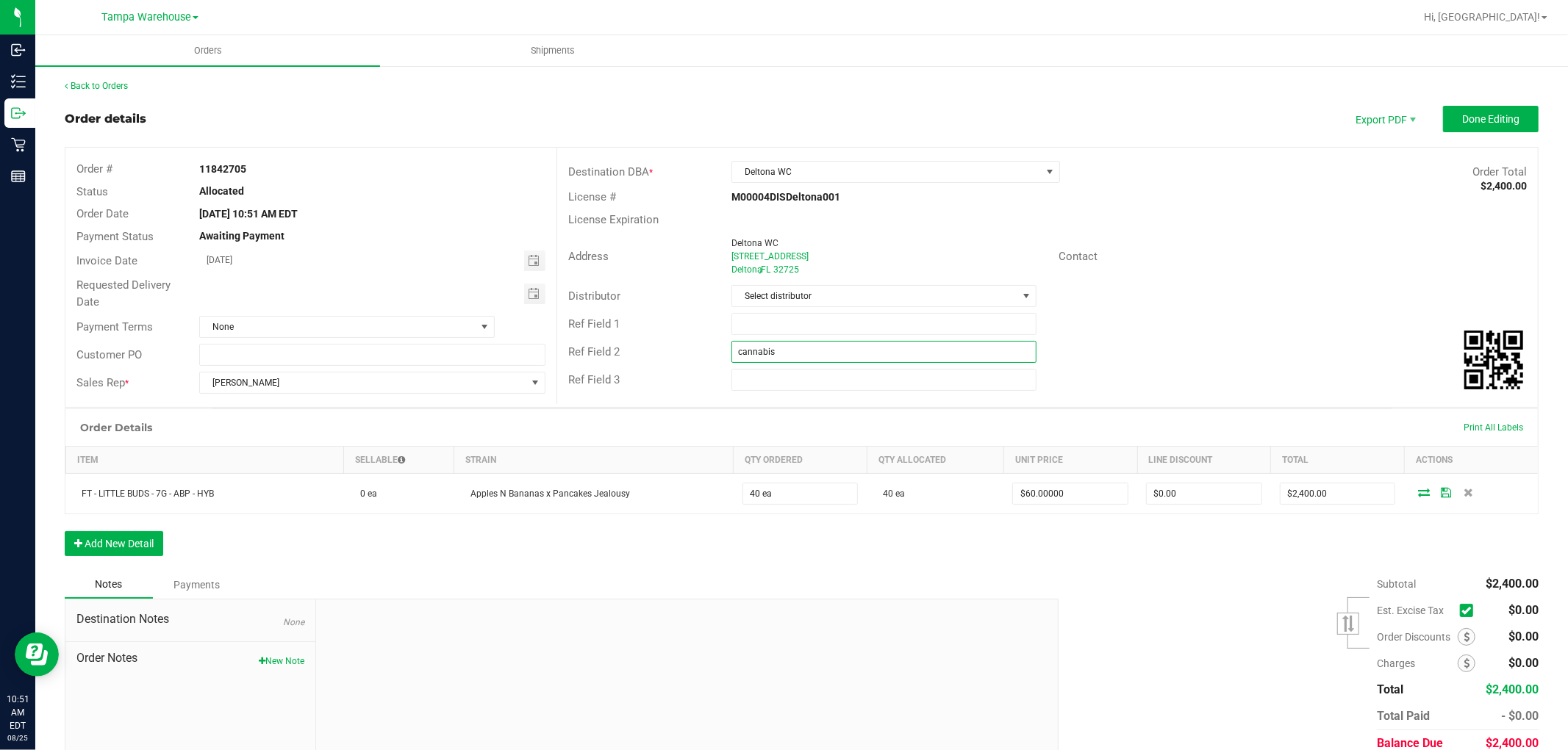
click at [782, 351] on input "cannabis" at bounding box center [883, 352] width 305 height 22
type input "cannabis"
click at [773, 327] on input "text" at bounding box center [883, 324] width 305 height 22
type input "DLT WC"
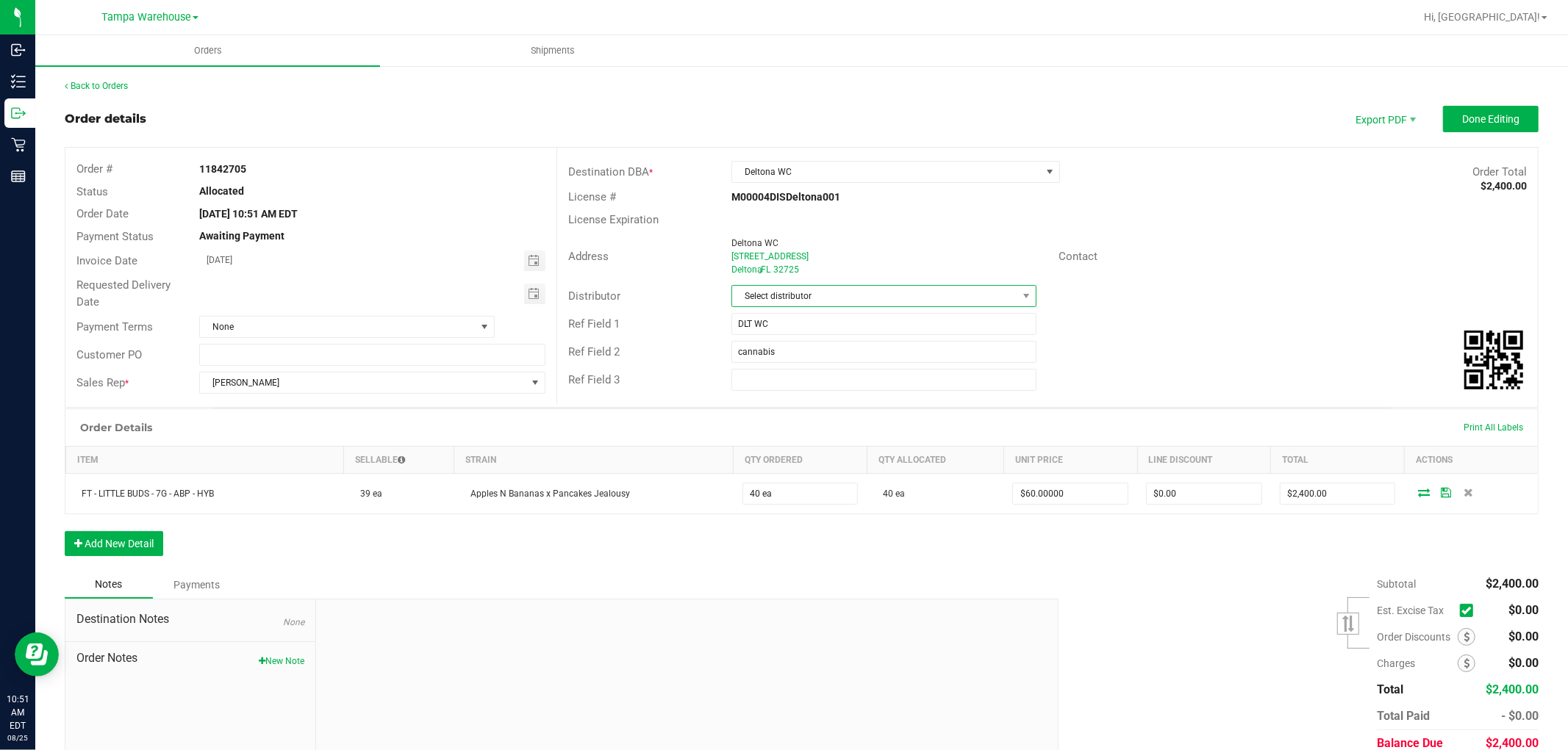
click at [766, 298] on span "Select distributor" at bounding box center [874, 296] width 285 height 21
type input "tam"
click at [782, 388] on li "Tampa Warehouse" at bounding box center [877, 384] width 301 height 25
click at [532, 298] on span "Toggle calendar" at bounding box center [534, 294] width 12 height 12
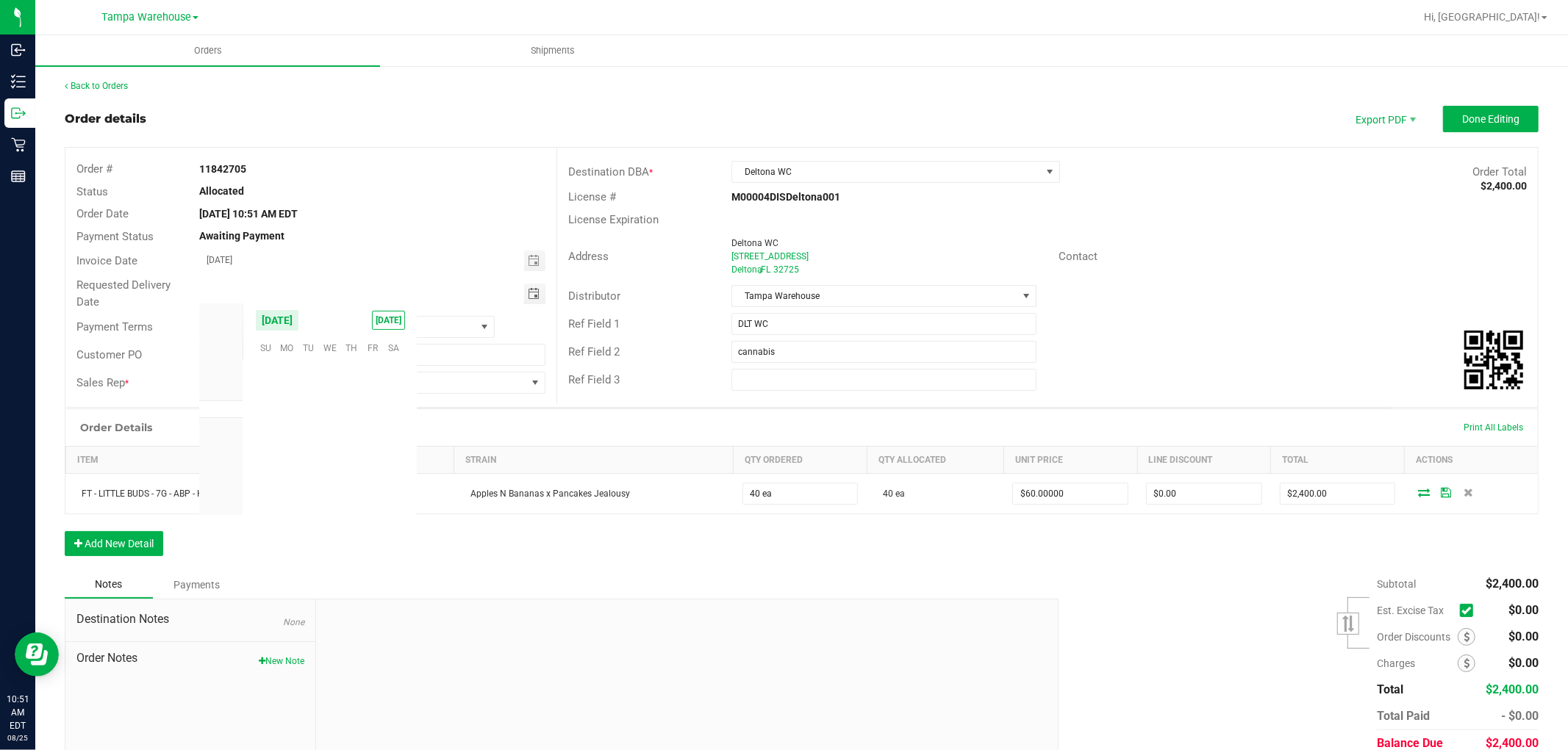
scroll to position [238233, 0]
click at [326, 463] on span "27" at bounding box center [329, 460] width 21 height 23
type input "08/27/2025"
click at [1472, 123] on button "Done Editing" at bounding box center [1491, 119] width 95 height 27
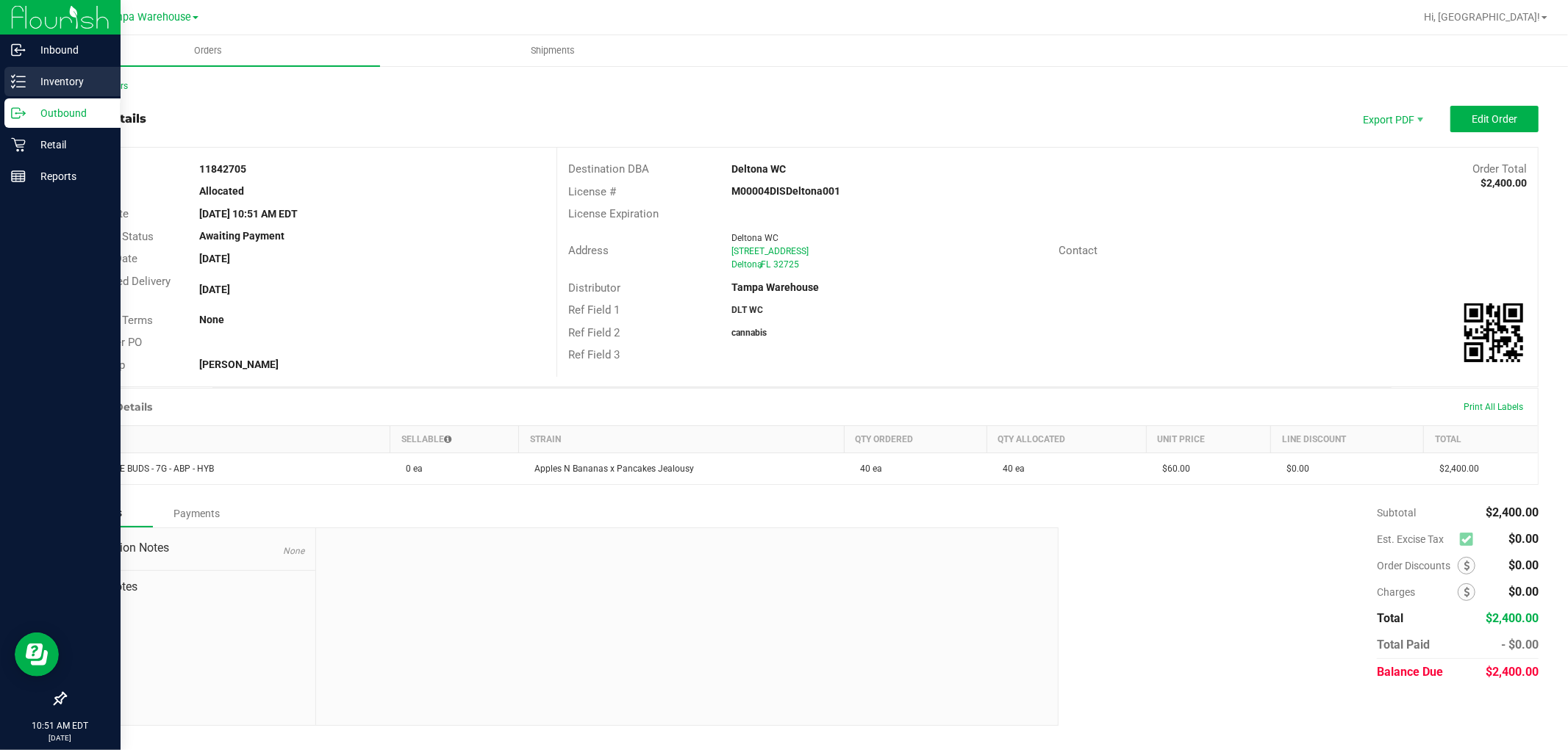
drag, startPoint x: 24, startPoint y: 74, endPoint x: 62, endPoint y: 59, distance: 40.9
click at [24, 74] on icon at bounding box center [18, 81] width 15 height 15
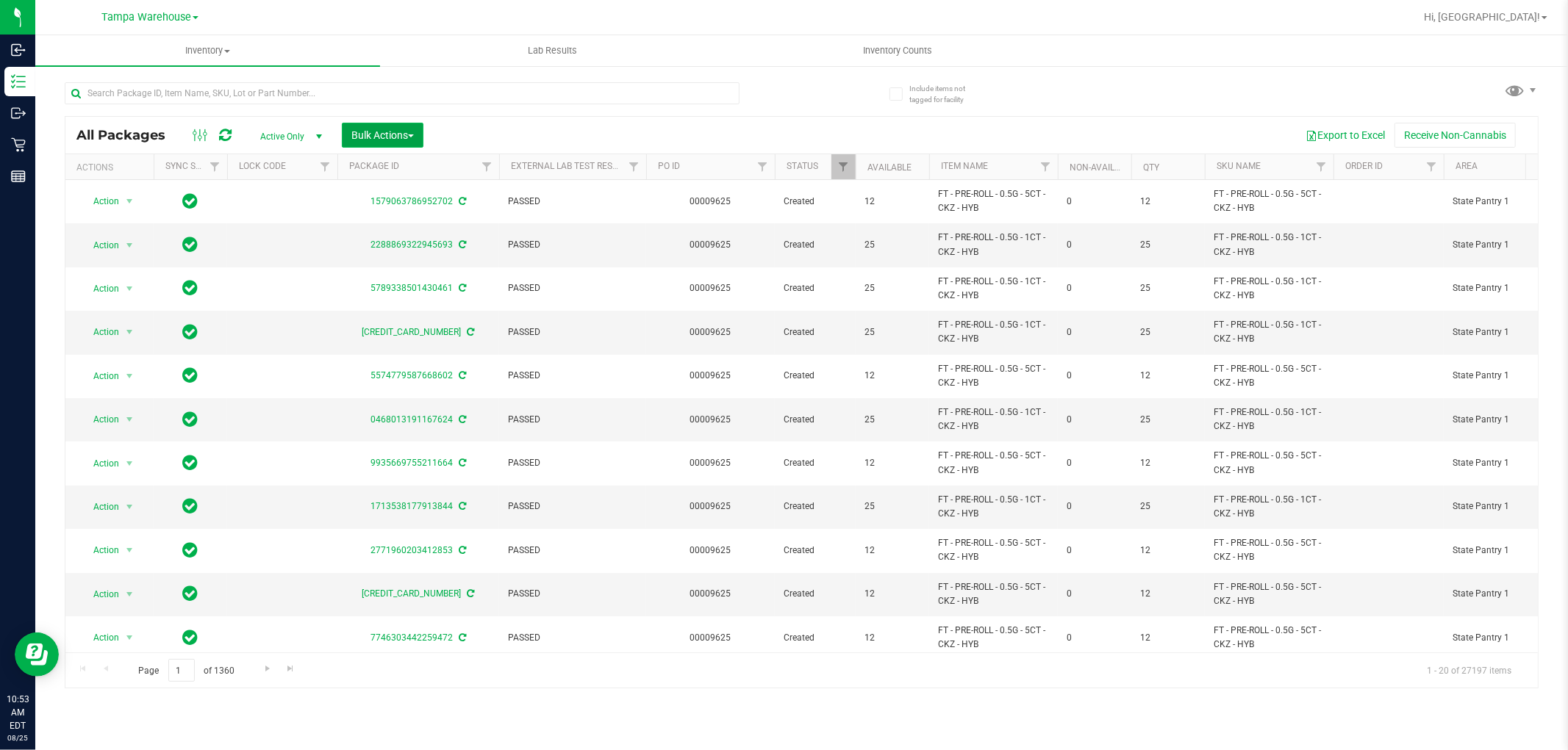
click at [395, 132] on span "Bulk Actions" at bounding box center [382, 135] width 63 height 12
click at [410, 167] on span "Add to outbound order" at bounding box center [400, 169] width 100 height 12
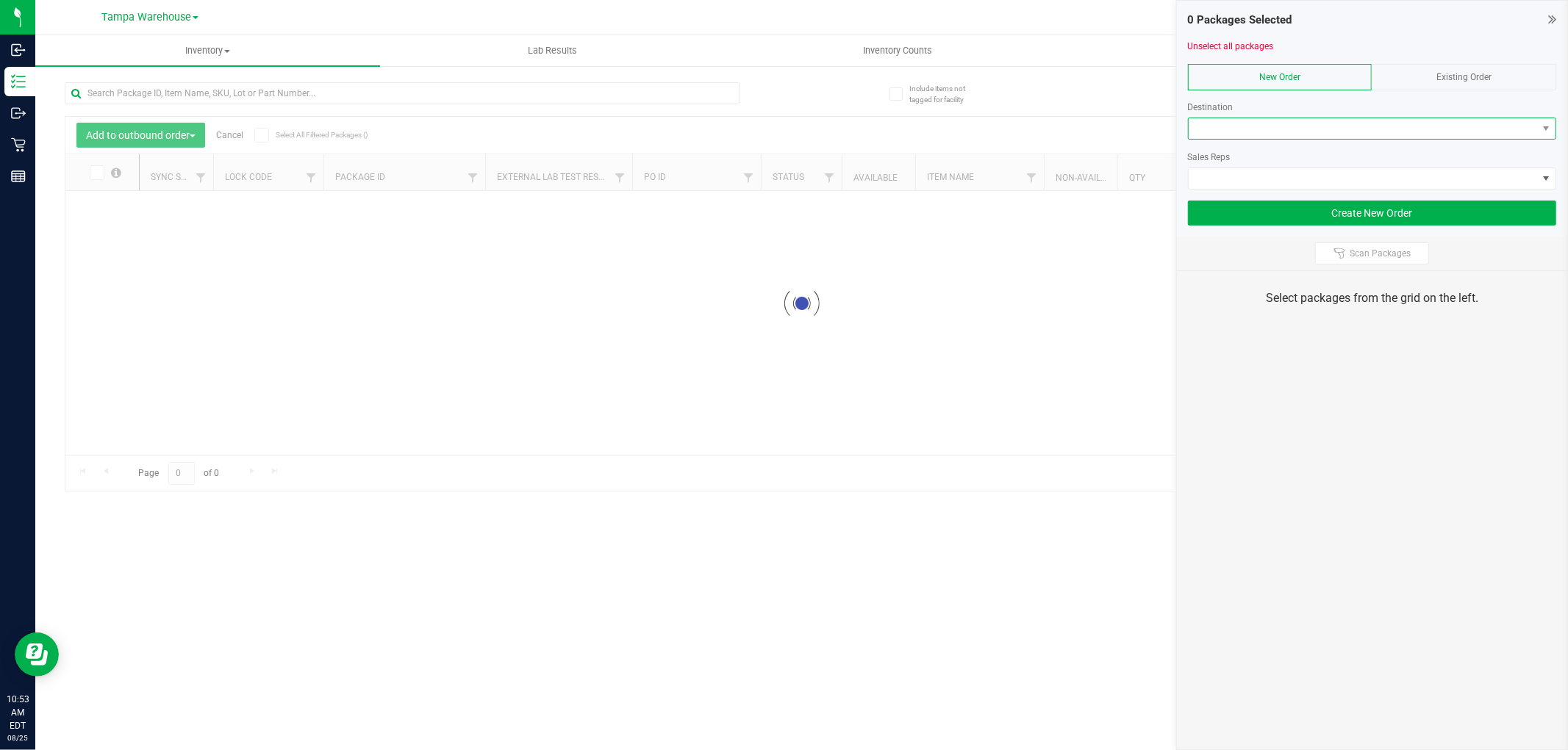
click at [1214, 137] on span at bounding box center [1363, 128] width 348 height 21
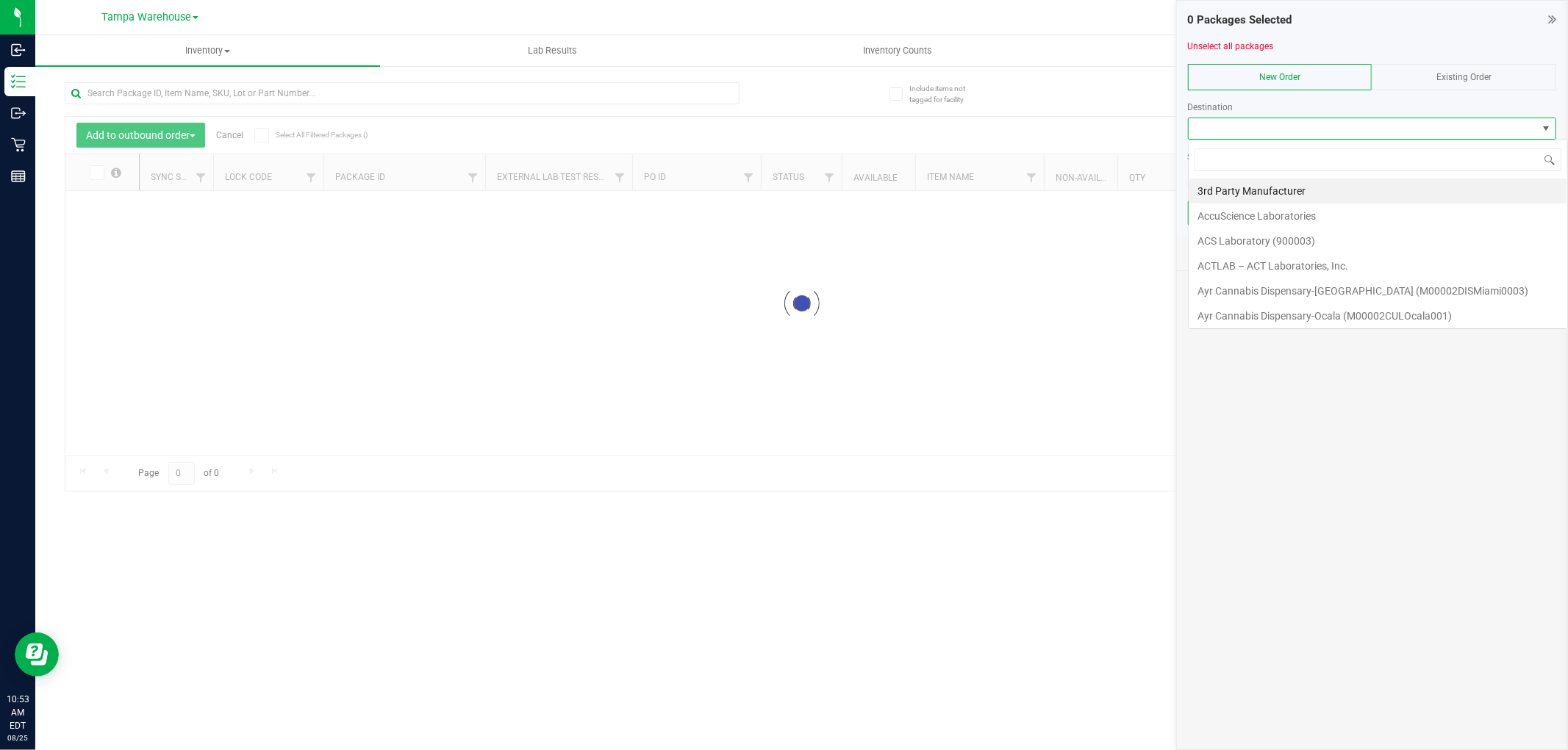
scroll to position [22, 368]
type input "oca"
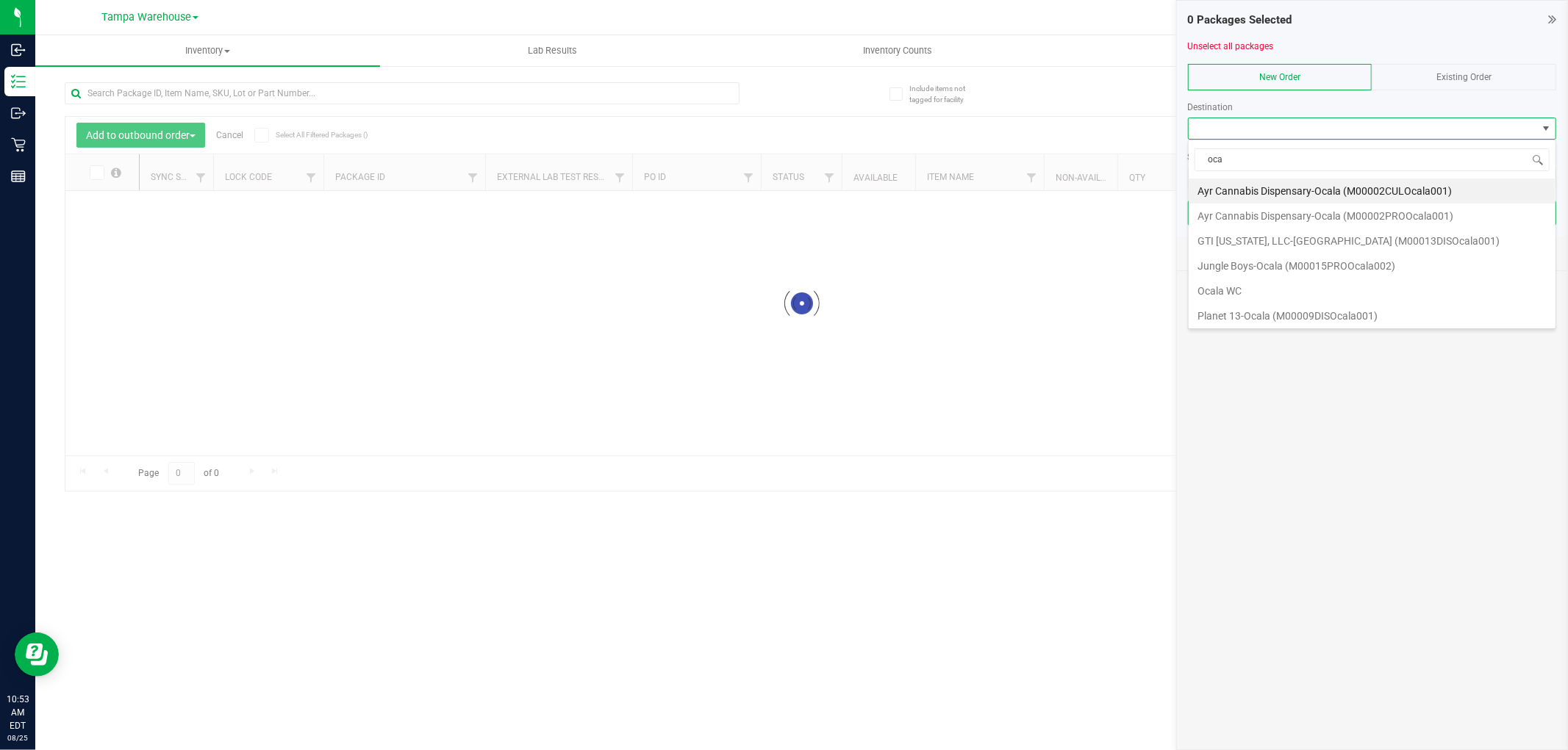
click at [1242, 287] on li "Ocala WC" at bounding box center [1372, 291] width 367 height 25
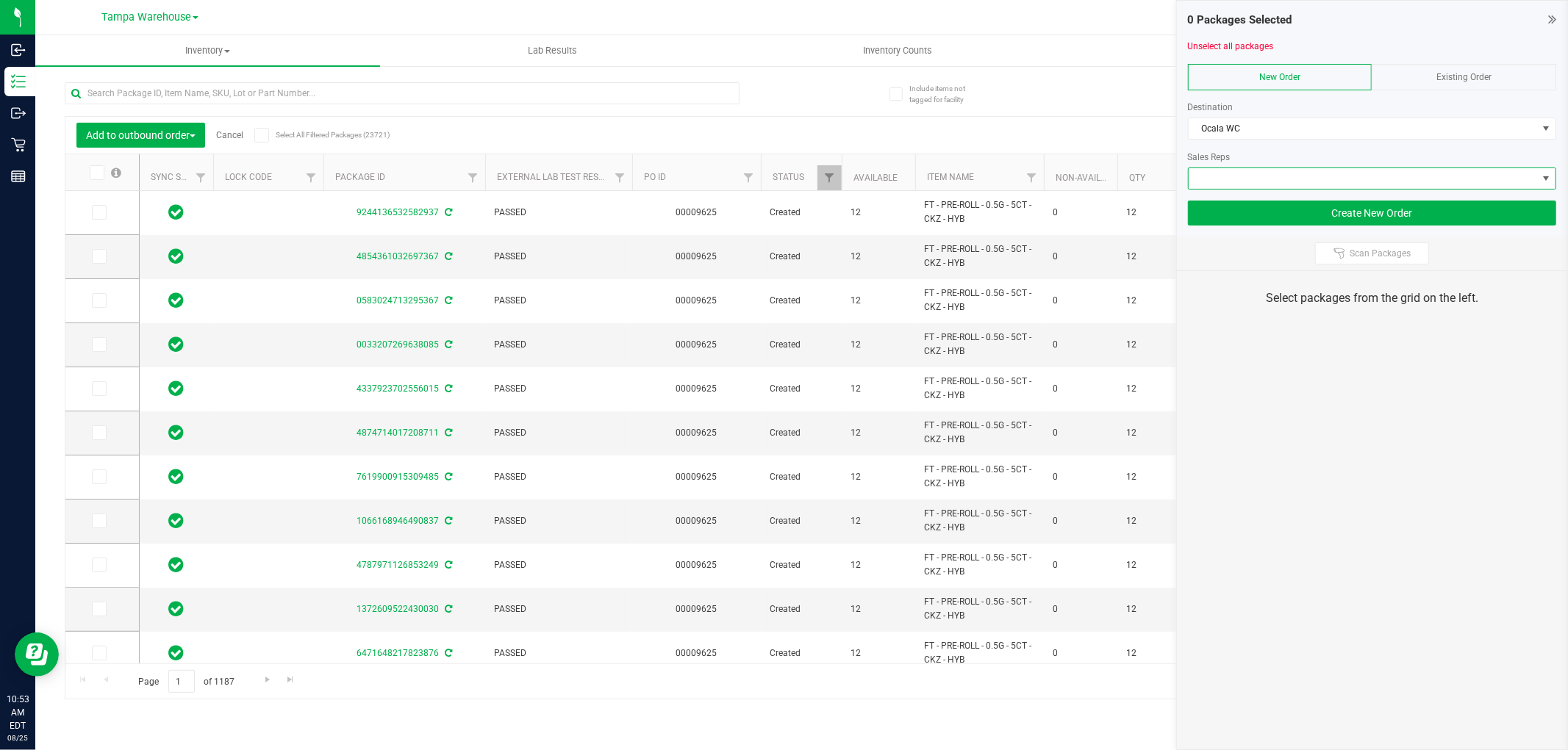
click at [1269, 172] on span at bounding box center [1363, 179] width 348 height 21
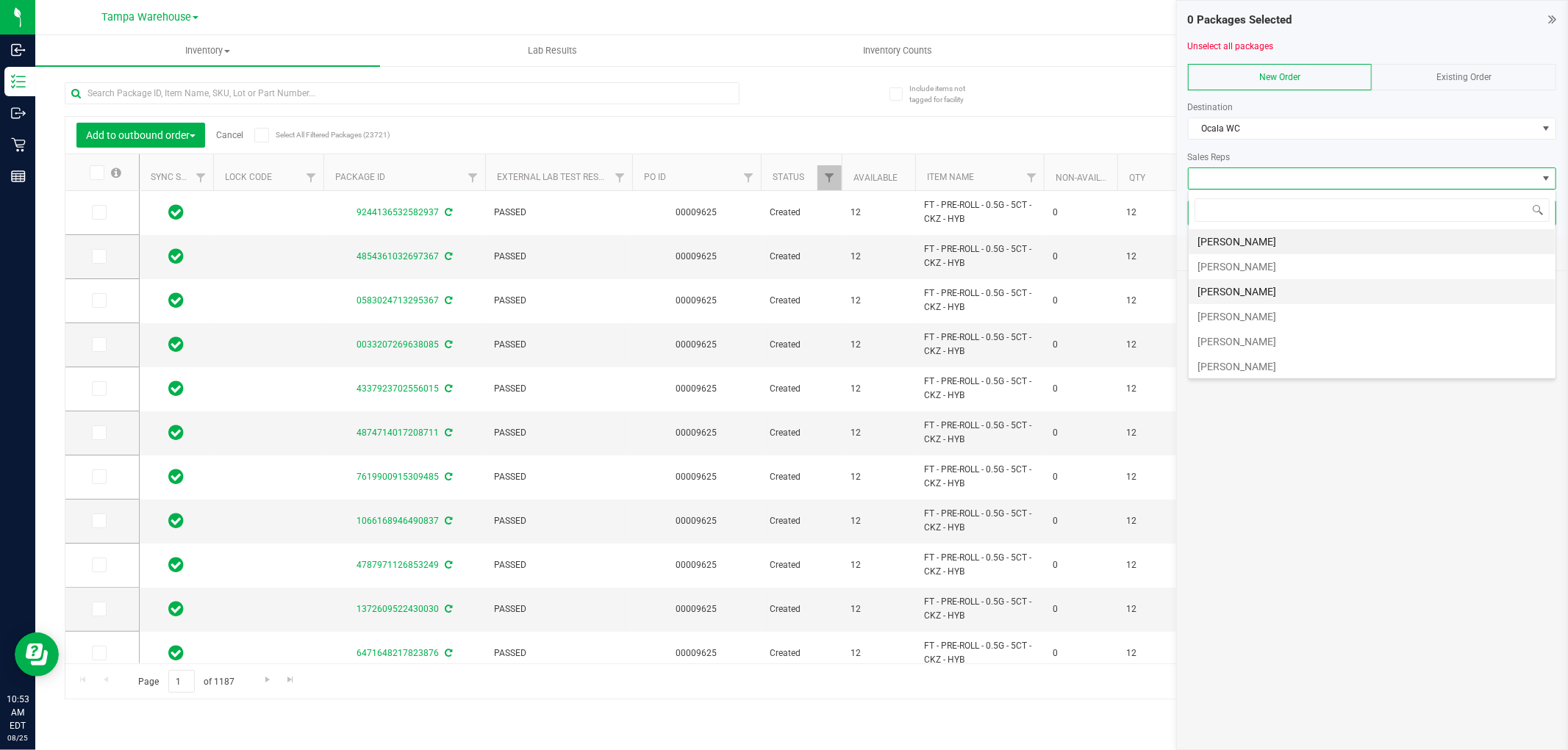
scroll to position [81, 0]
click at [1261, 308] on li "Sydney Maileoi" at bounding box center [1372, 310] width 367 height 25
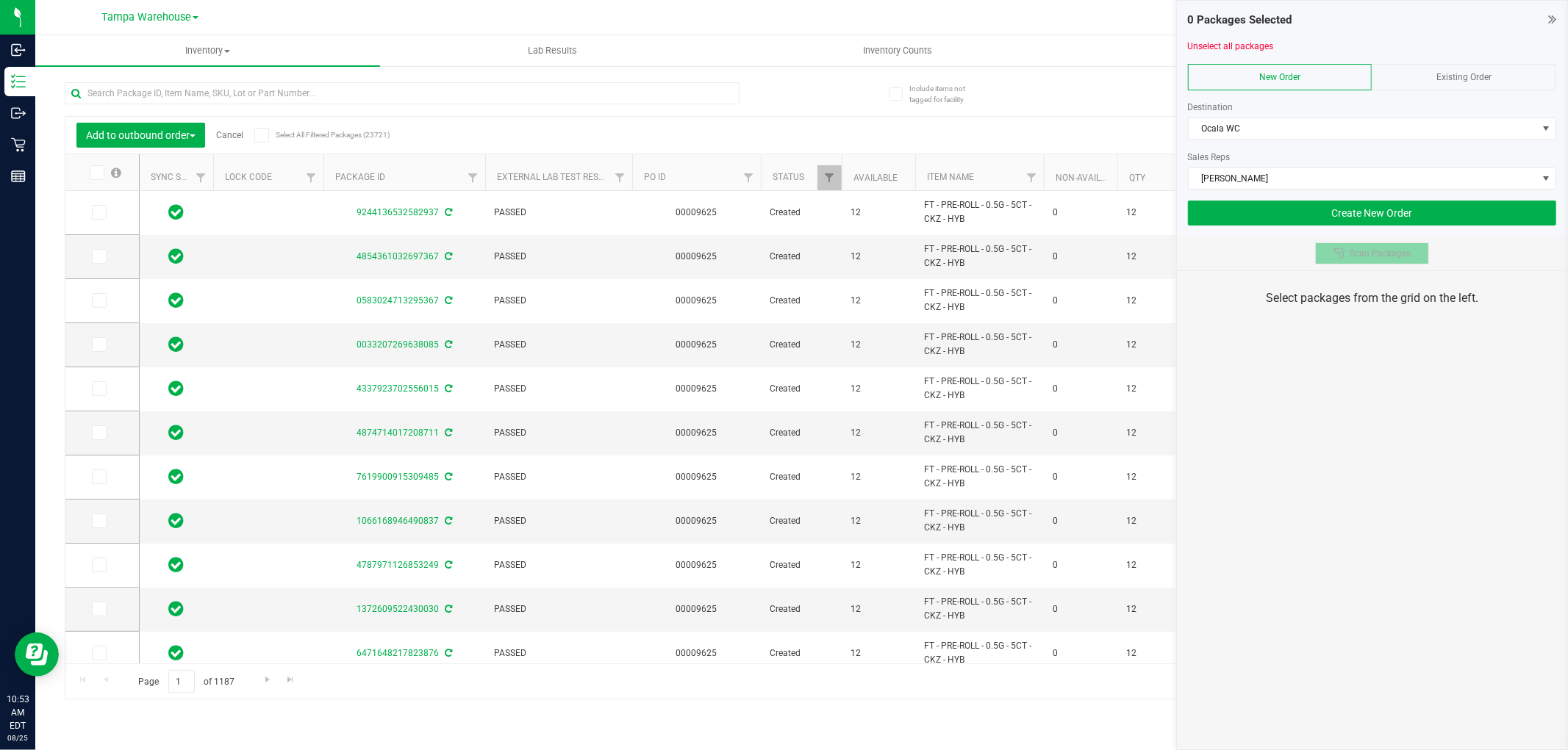
click at [1340, 261] on button "Scan Packages" at bounding box center [1372, 254] width 114 height 22
click at [1255, 583] on div "0 Packages Selected Unselect all packages New Order Existing Order Destination …" at bounding box center [1372, 375] width 392 height 750
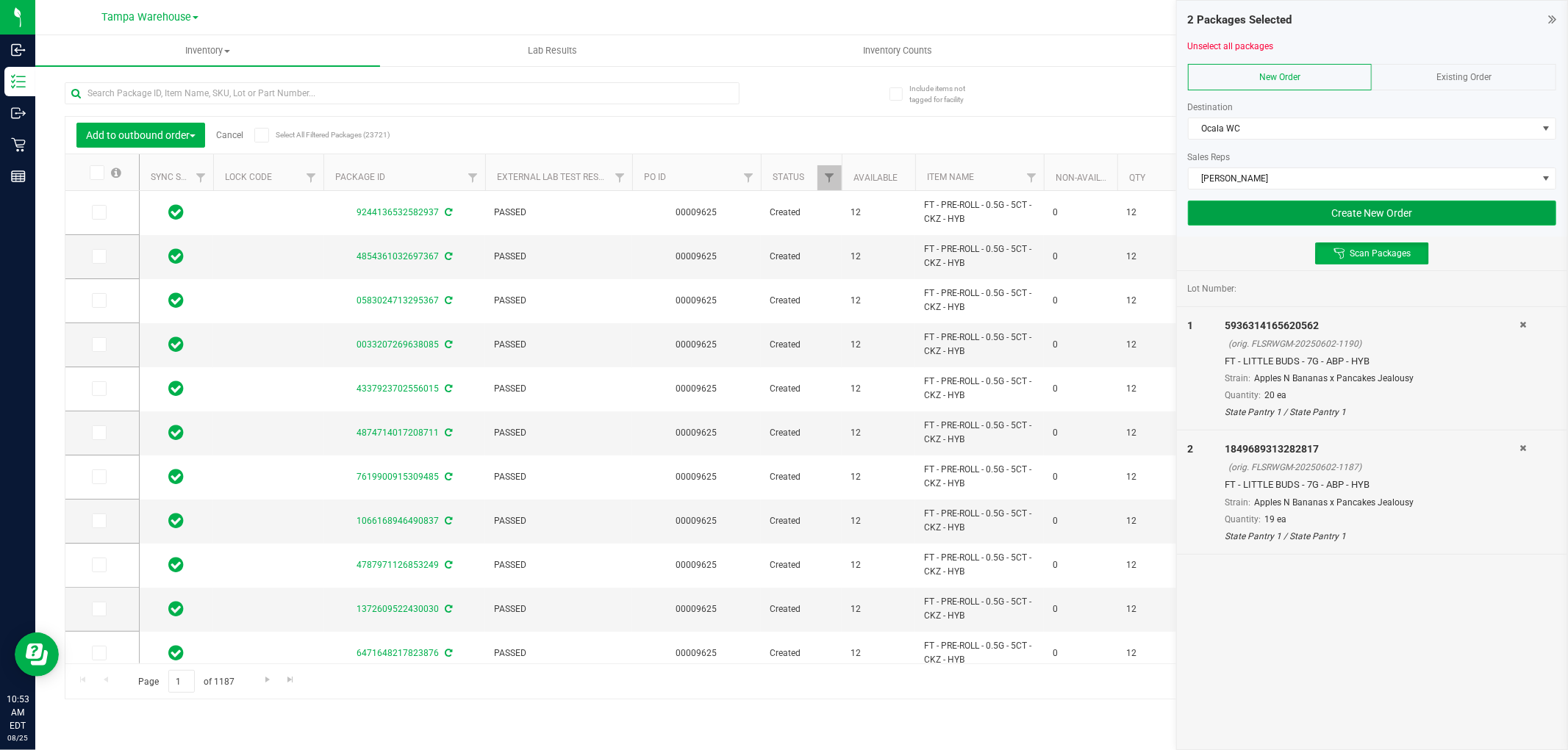
click at [1237, 215] on button "Create New Order" at bounding box center [1372, 212] width 368 height 25
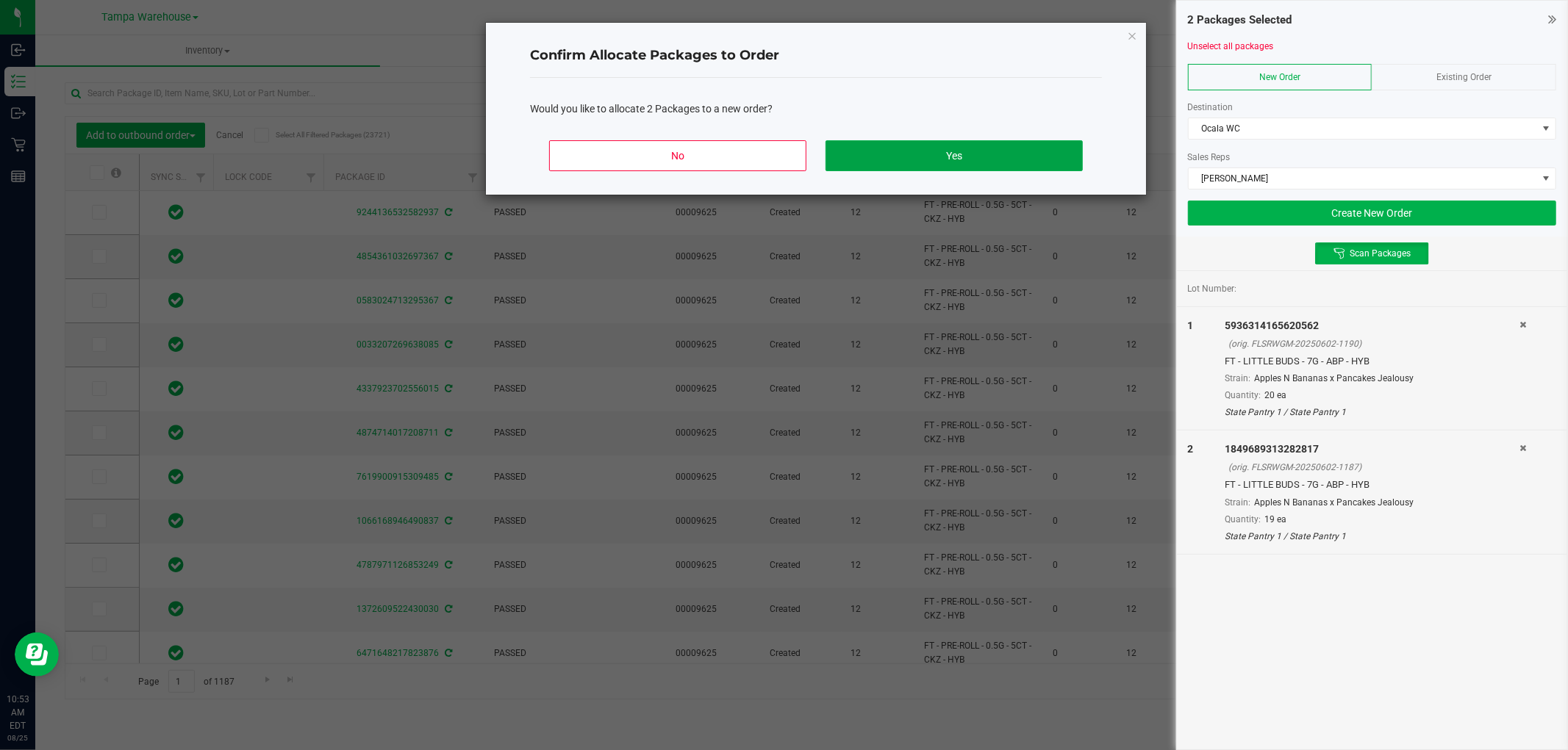
click at [906, 163] on button "Yes" at bounding box center [954, 156] width 257 height 31
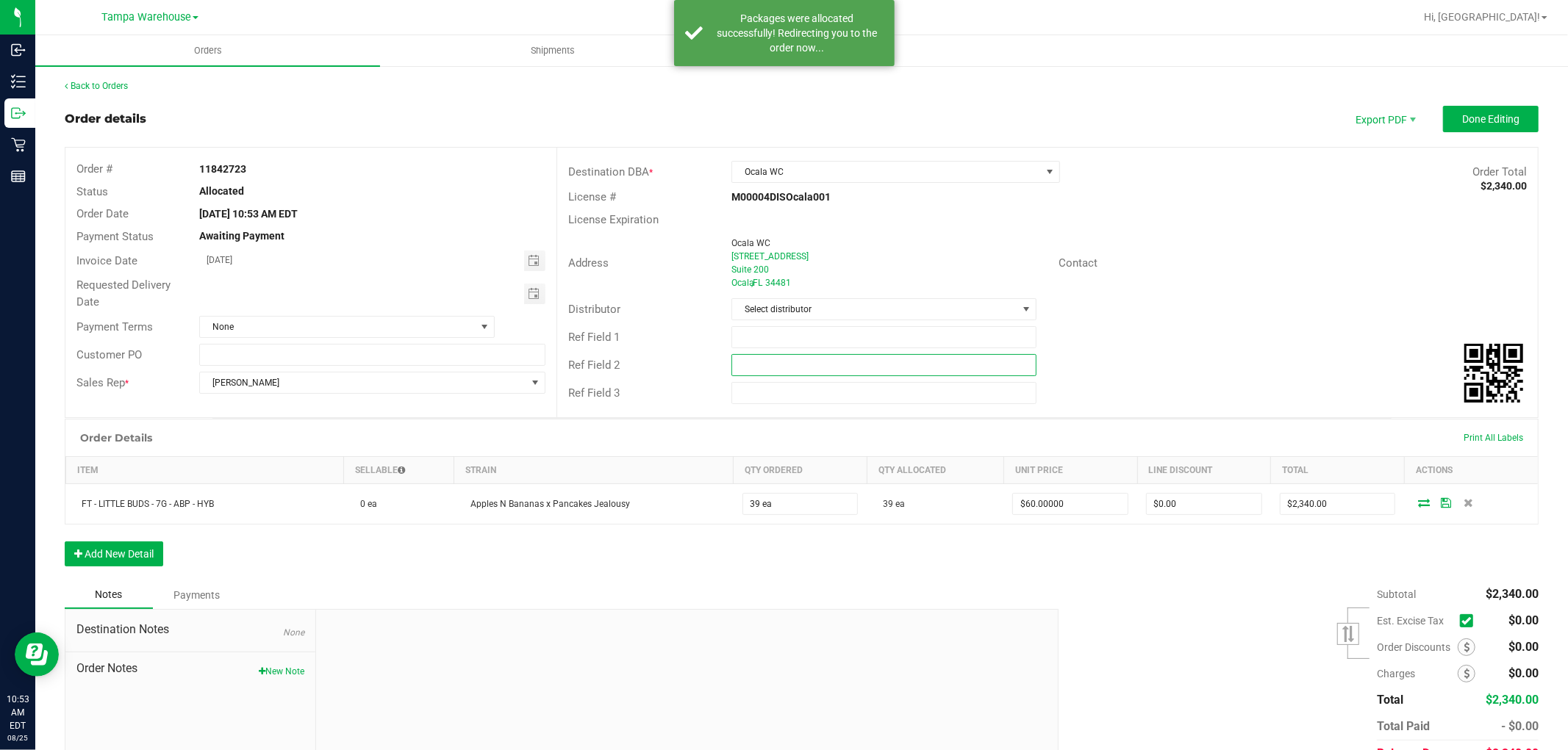
click at [881, 370] on input "text" at bounding box center [883, 365] width 305 height 22
paste input "cannabis"
type input "cannabis"
click at [857, 343] on input "text" at bounding box center [883, 337] width 305 height 22
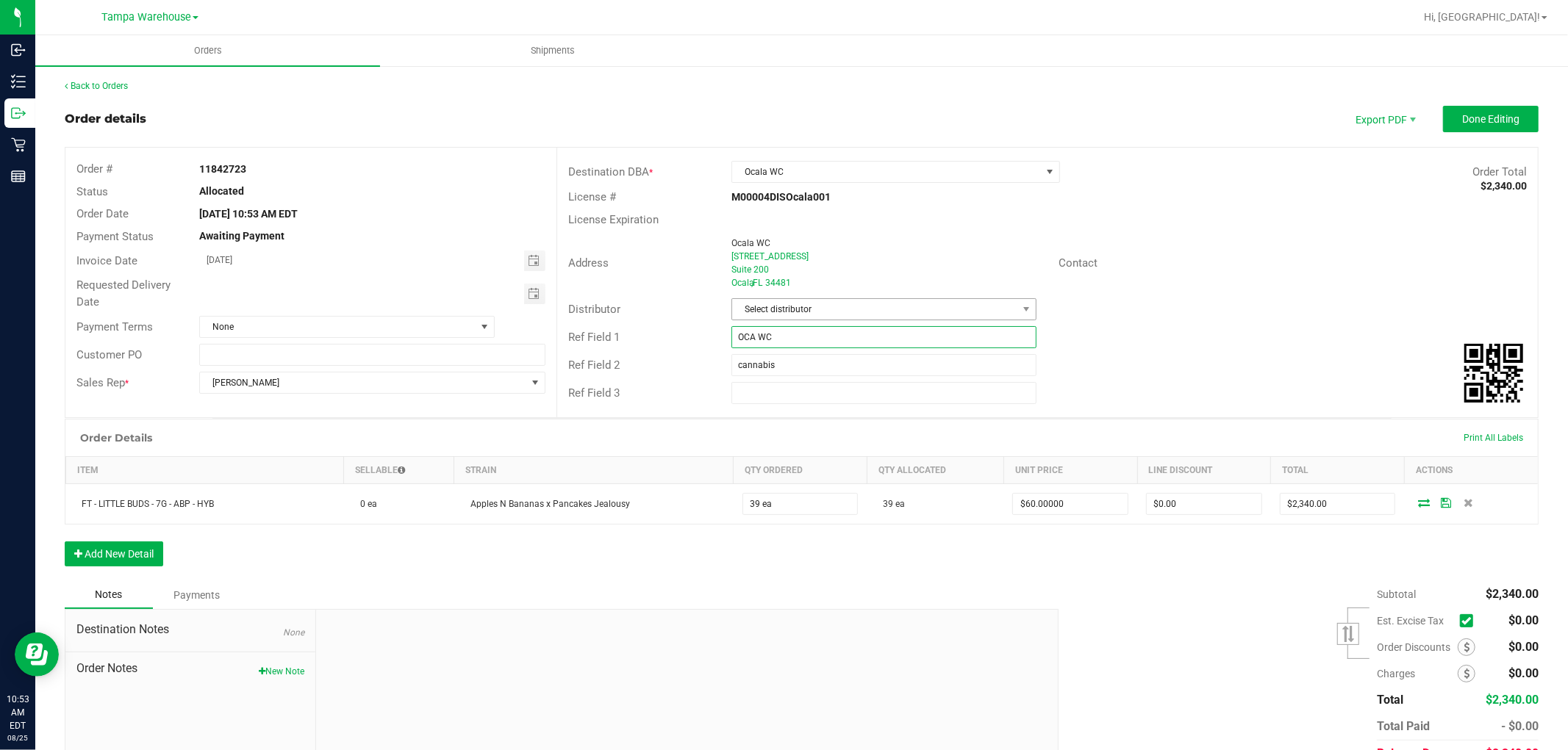
type input "OCA WC"
click at [854, 314] on span "Select distributor" at bounding box center [874, 310] width 285 height 21
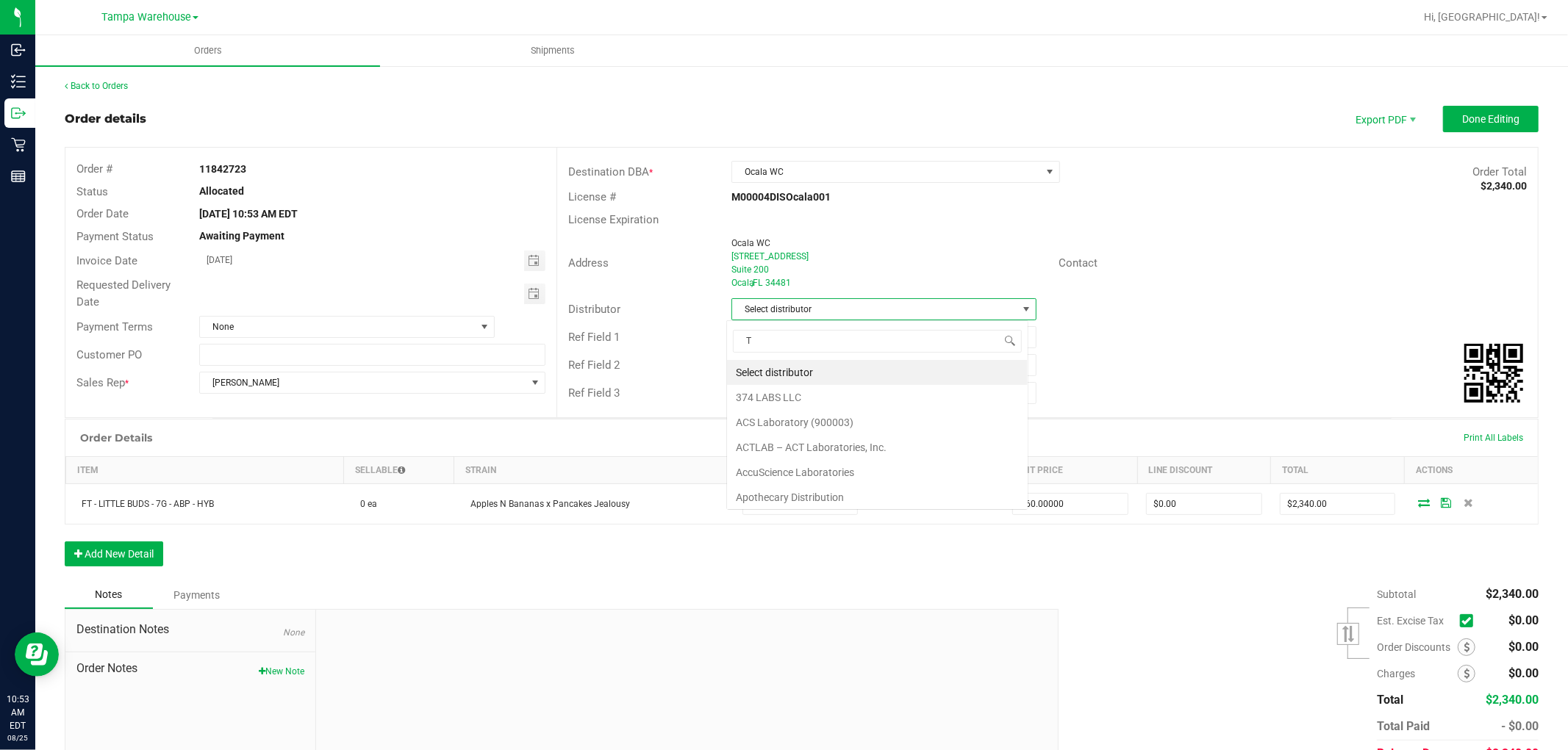
scroll to position [22, 303]
type input "TAM"
click at [777, 393] on li "Tampa Warehouse" at bounding box center [877, 397] width 301 height 25
click at [534, 291] on span "Toggle calendar" at bounding box center [534, 294] width 12 height 12
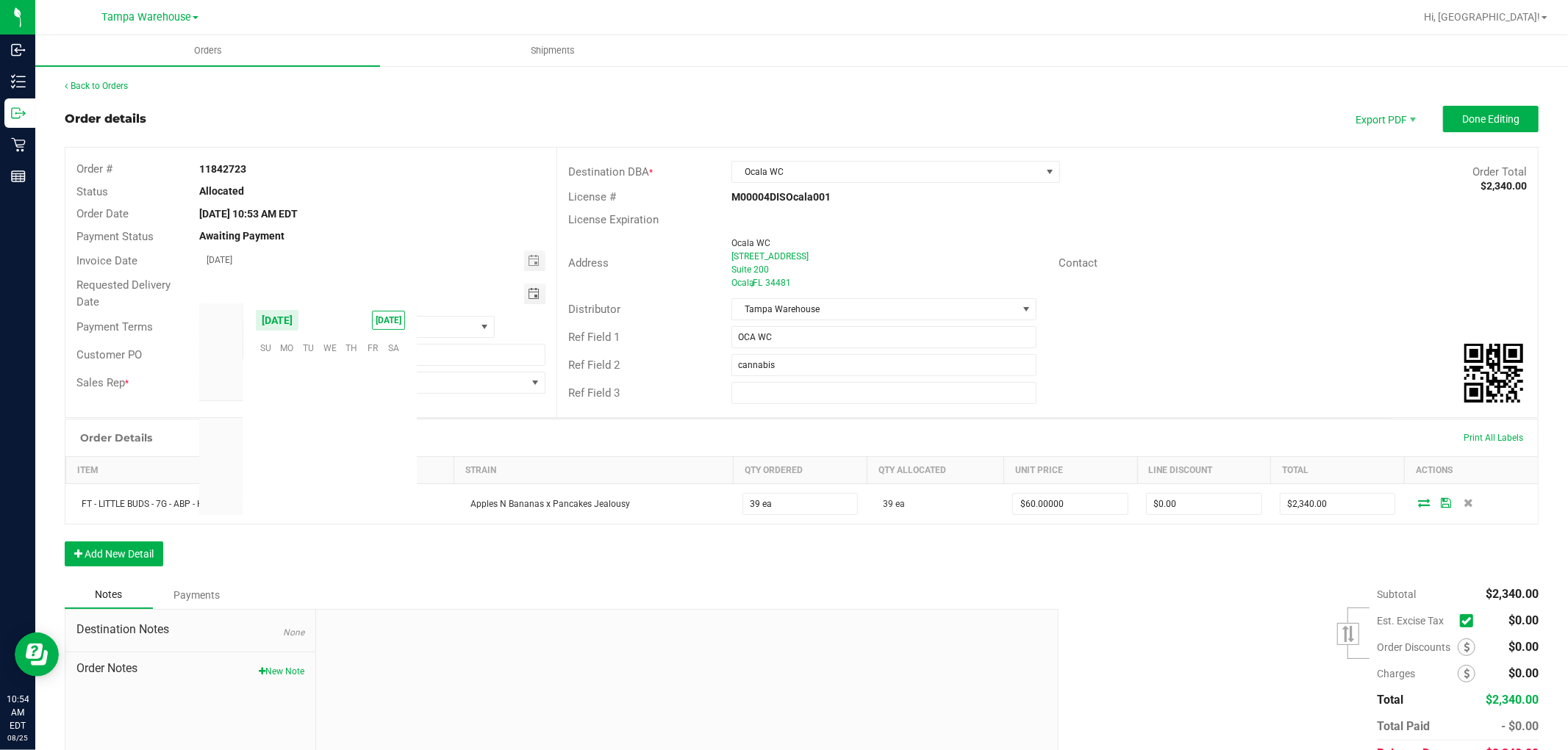
scroll to position [238233, 0]
click at [321, 455] on span "27" at bounding box center [329, 460] width 21 height 23
type input "08/27/2025"
click at [1443, 126] on button "Done Editing" at bounding box center [1491, 119] width 95 height 27
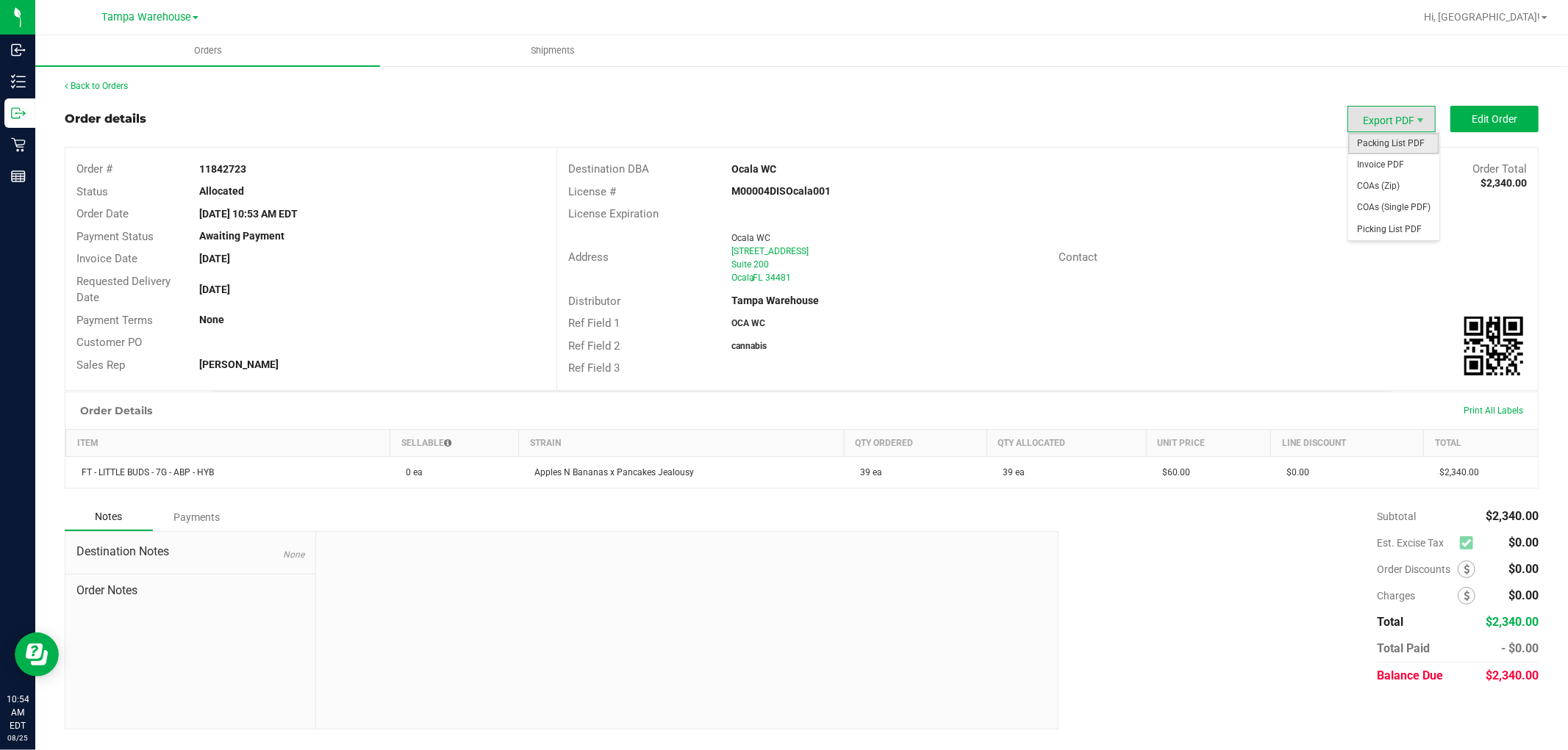
click at [1393, 143] on span "Packing List PDF" at bounding box center [1394, 143] width 91 height 21
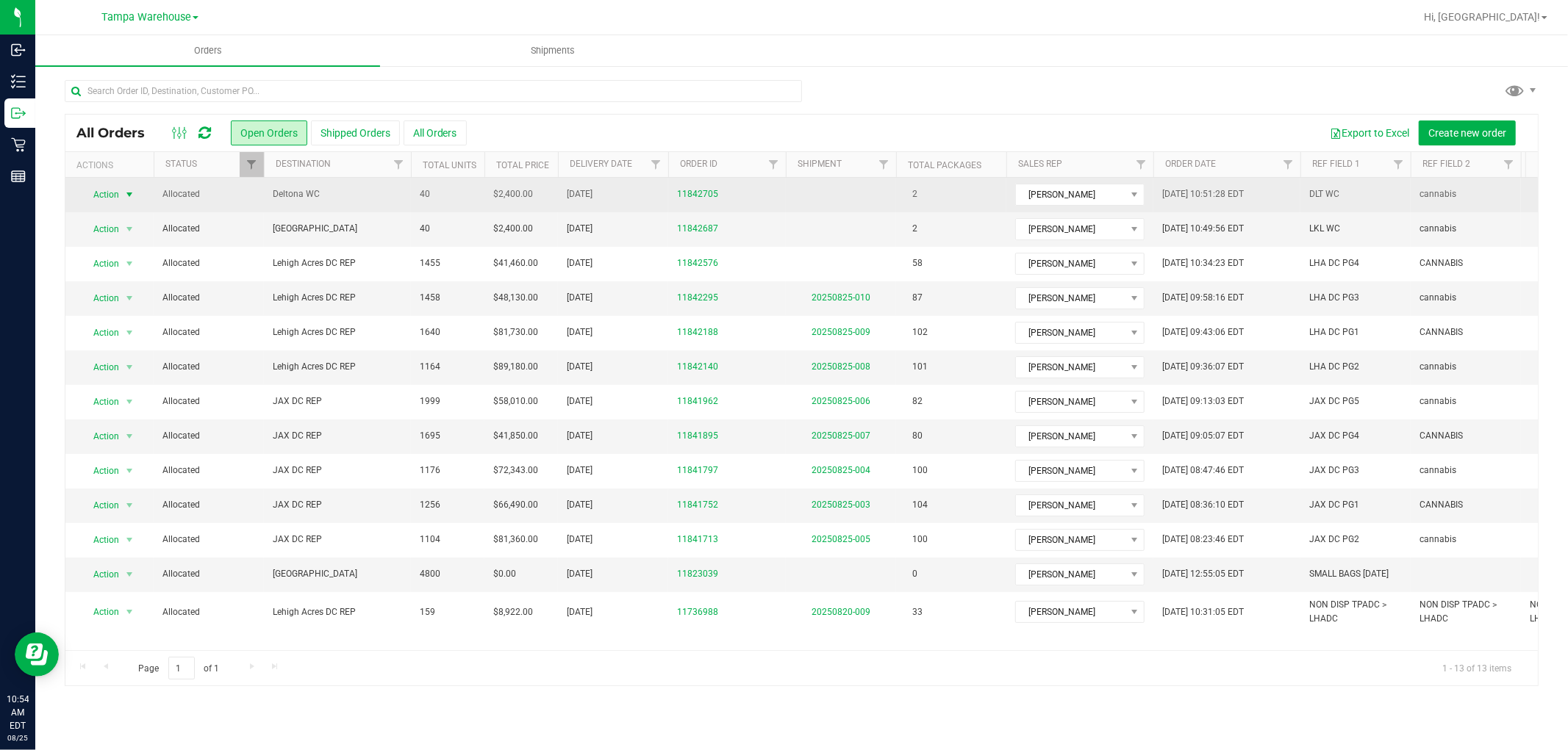
click at [128, 200] on span "select" at bounding box center [129, 194] width 12 height 12
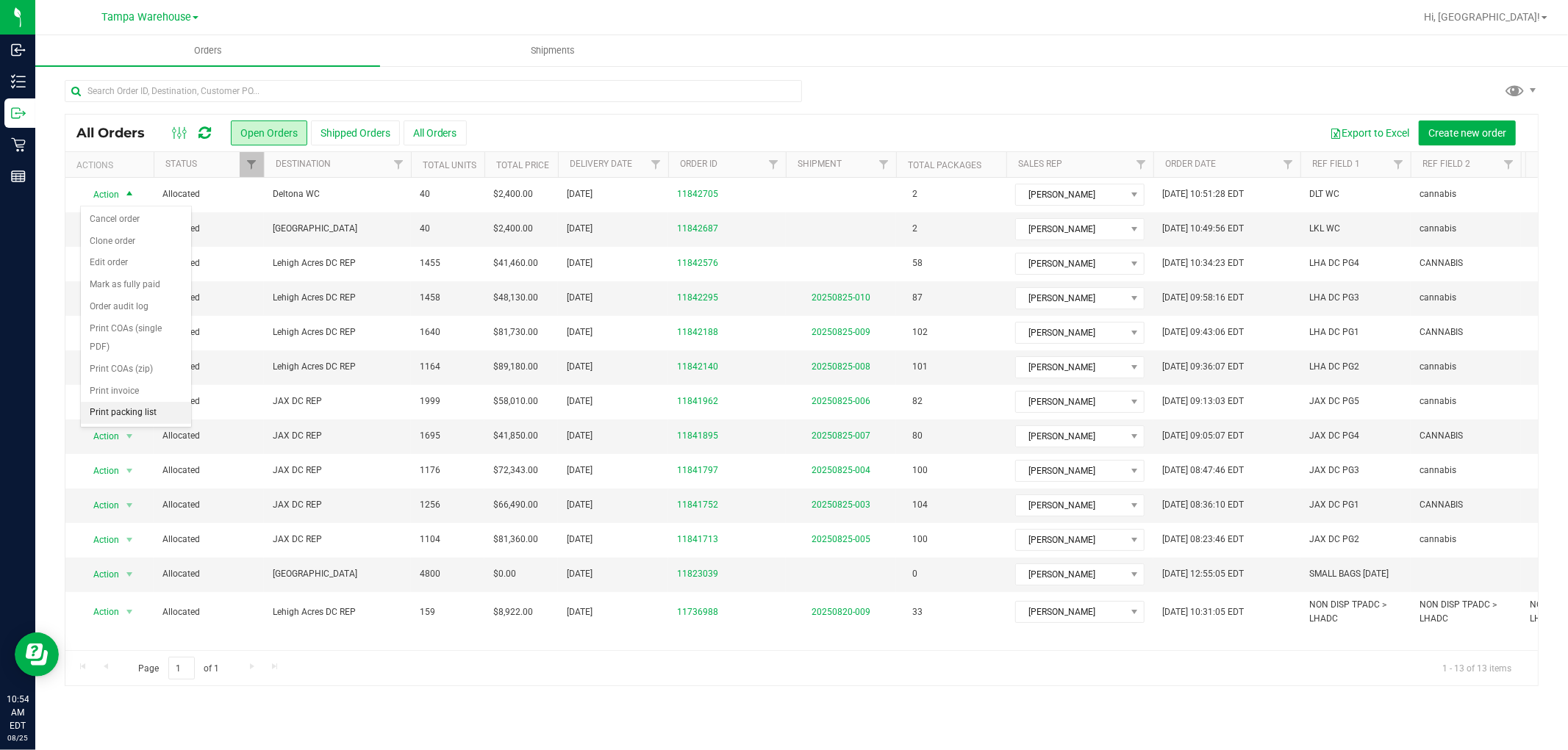
click at [127, 413] on li "Print packing list" at bounding box center [136, 413] width 110 height 22
click at [113, 231] on span "Action" at bounding box center [100, 229] width 40 height 21
click at [138, 446] on li "Print packing list" at bounding box center [136, 448] width 110 height 22
click at [1520, 18] on span "Hi, [GEOGRAPHIC_DATA]!" at bounding box center [1482, 17] width 116 height 12
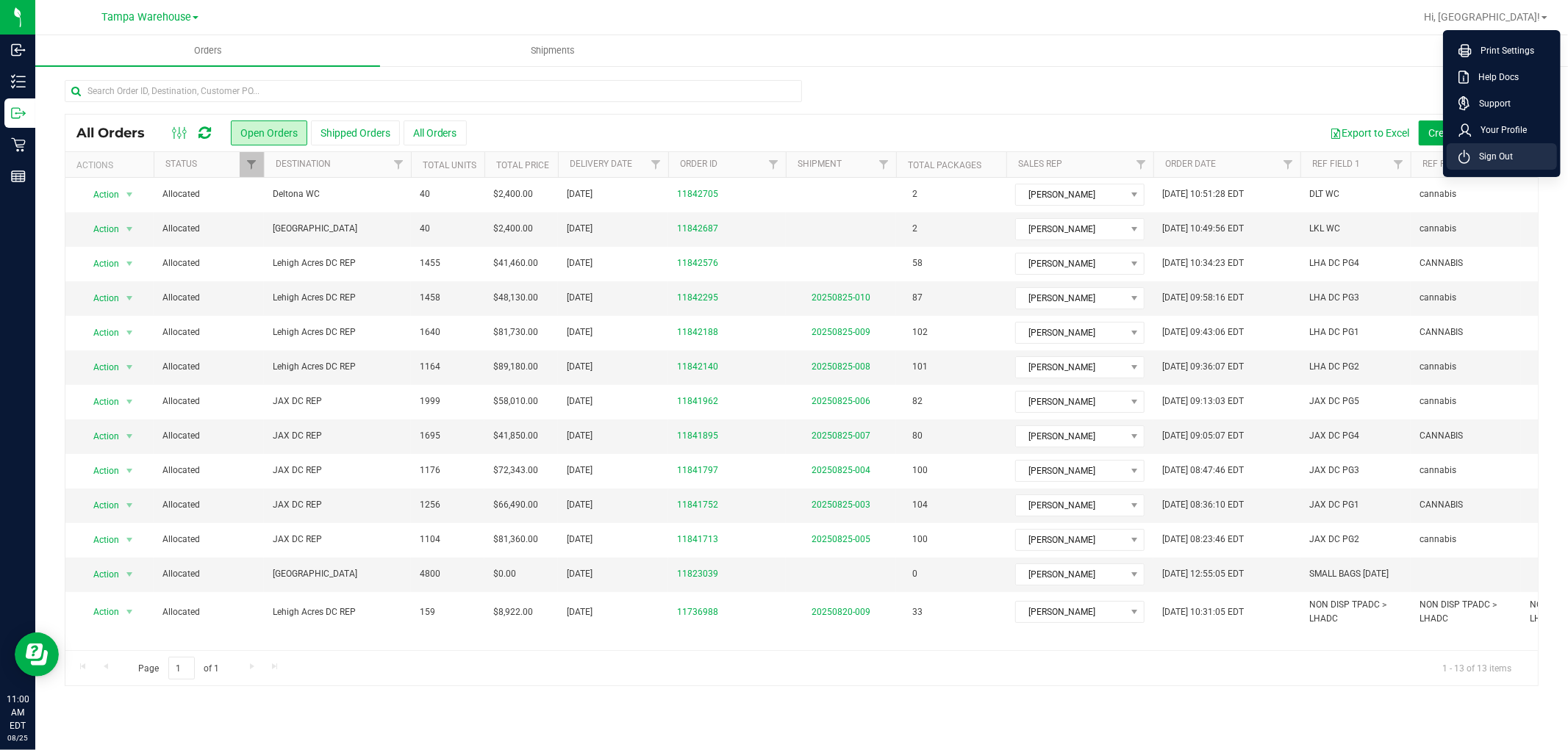
click at [1518, 152] on li "Sign Out" at bounding box center [1502, 156] width 110 height 27
